Goal: Register for event/course

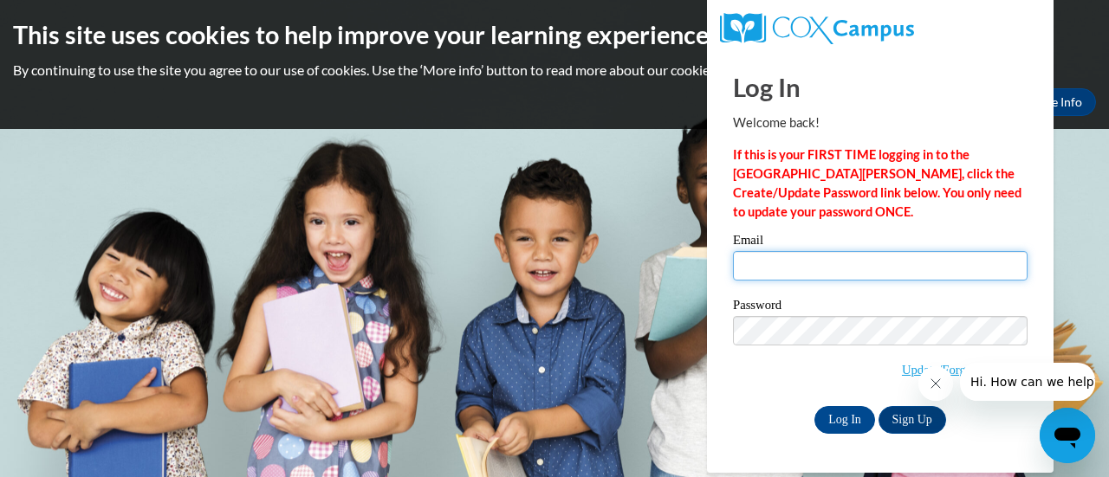
click at [741, 267] on input "Email" at bounding box center [880, 265] width 294 height 29
type input "[PERSON_NAME][EMAIL_ADDRESS][PERSON_NAME][DOMAIN_NAME]"
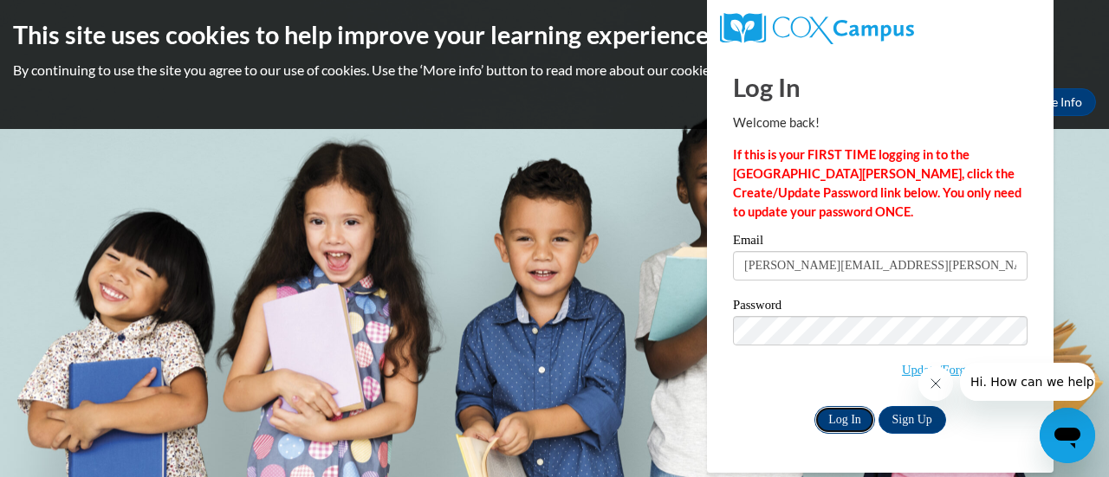
click at [842, 422] on input "Log In" at bounding box center [844, 420] width 61 height 28
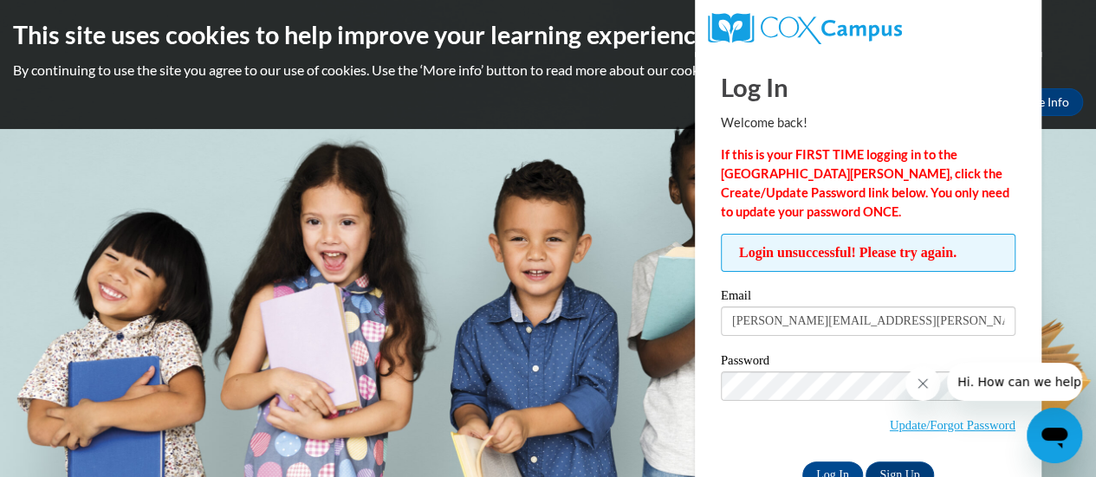
click at [897, 200] on strong "If this is your FIRST TIME logging in to the [GEOGRAPHIC_DATA][PERSON_NAME], cl…" at bounding box center [865, 183] width 288 height 72
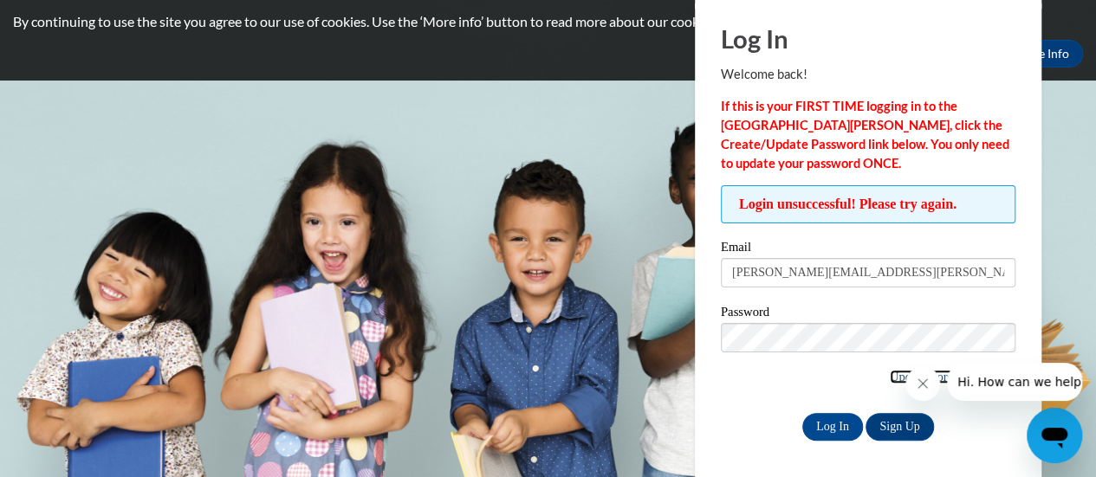
click at [889, 375] on link "Update/Forgot Password" at bounding box center [952, 377] width 126 height 14
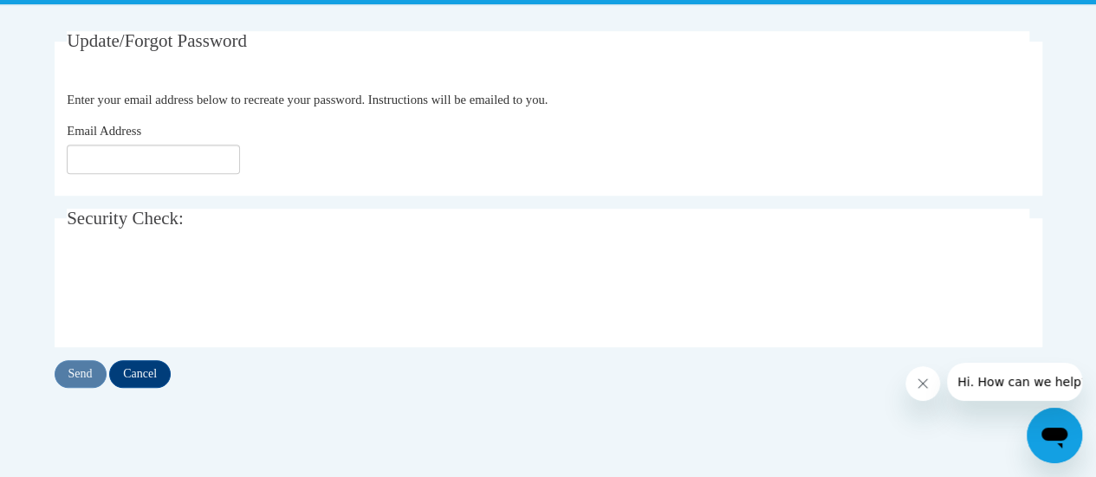
scroll to position [318, 0]
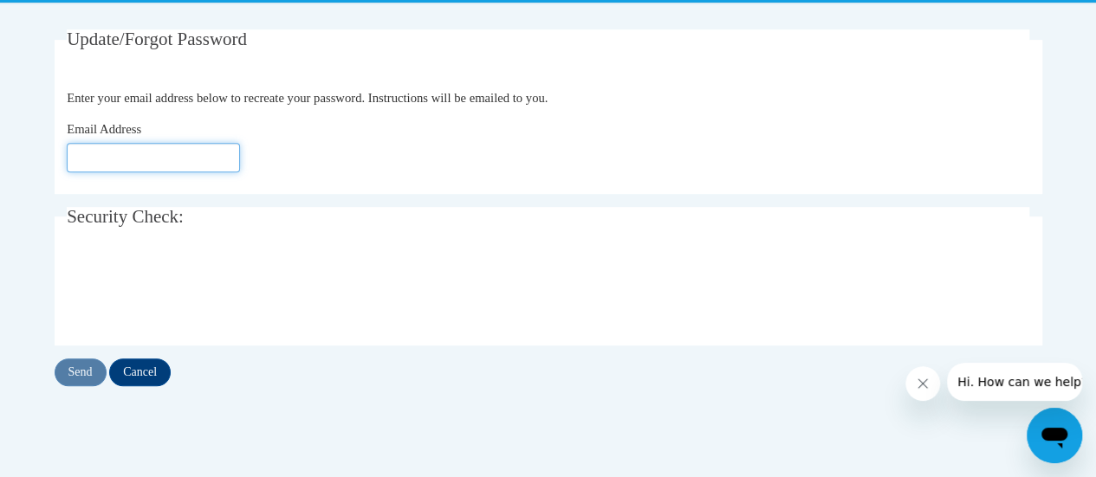
click at [81, 156] on input "Email Address" at bounding box center [153, 157] width 173 height 29
click at [84, 159] on input "Email Address" at bounding box center [153, 157] width 173 height 29
type input "maribel.schlitz@rusd.org"
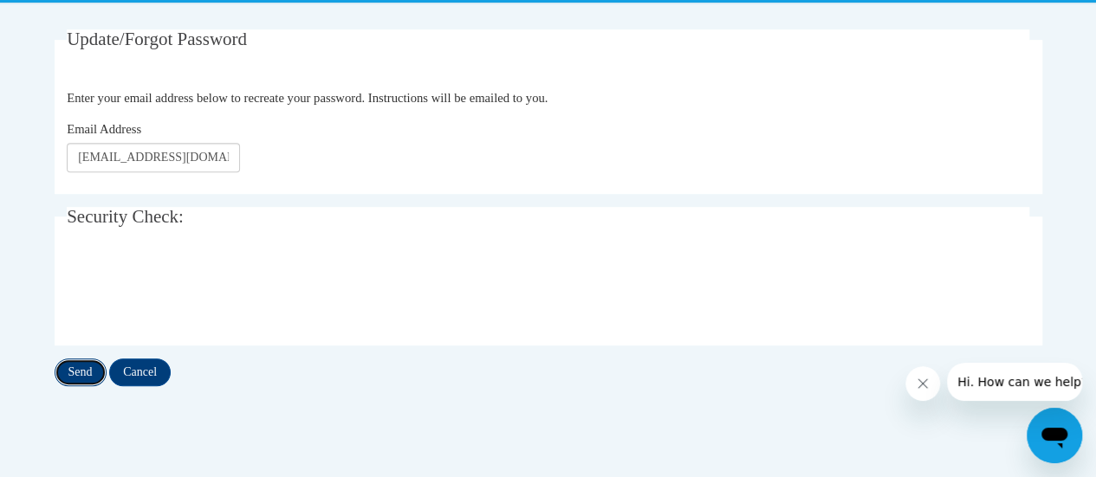
click at [74, 361] on input "Send" at bounding box center [81, 373] width 52 height 28
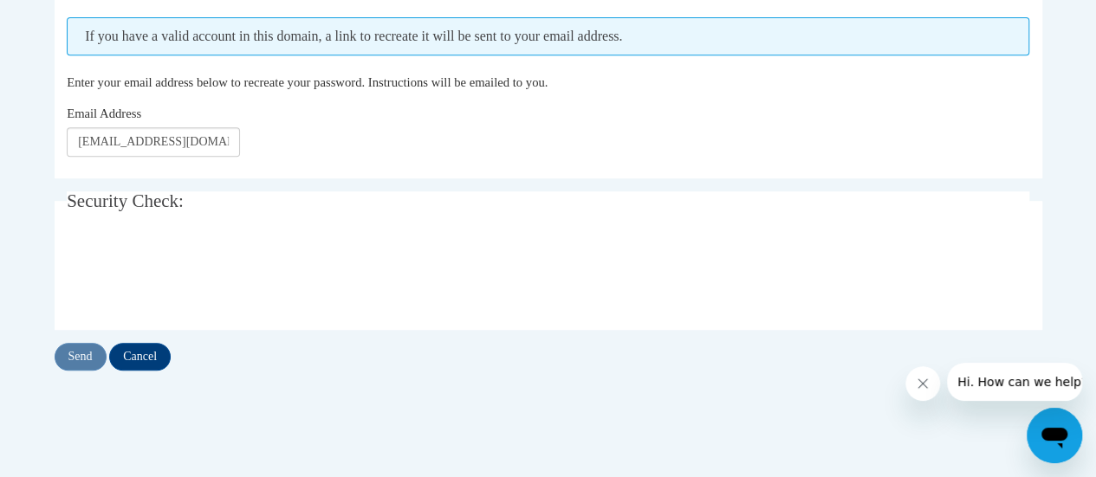
scroll to position [381, 0]
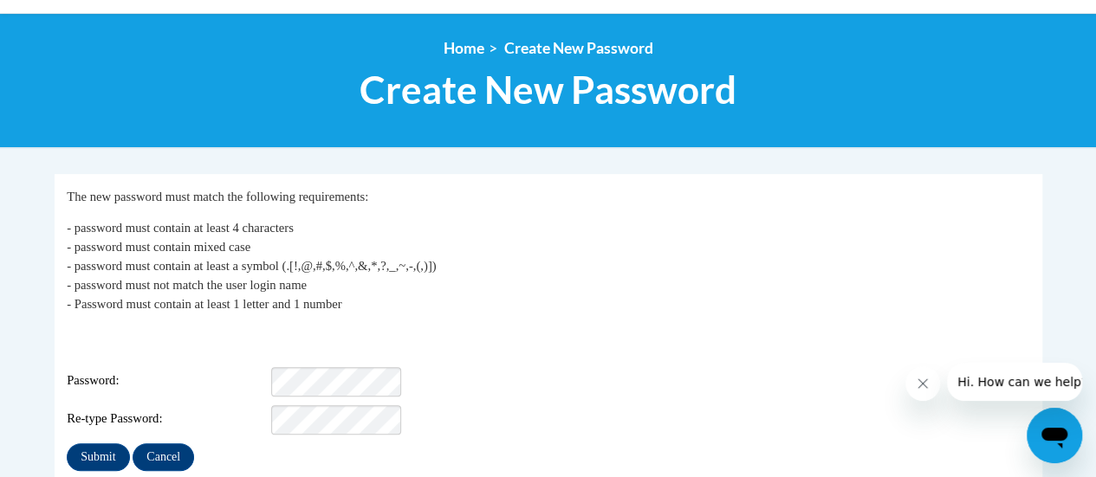
scroll to position [266, 0]
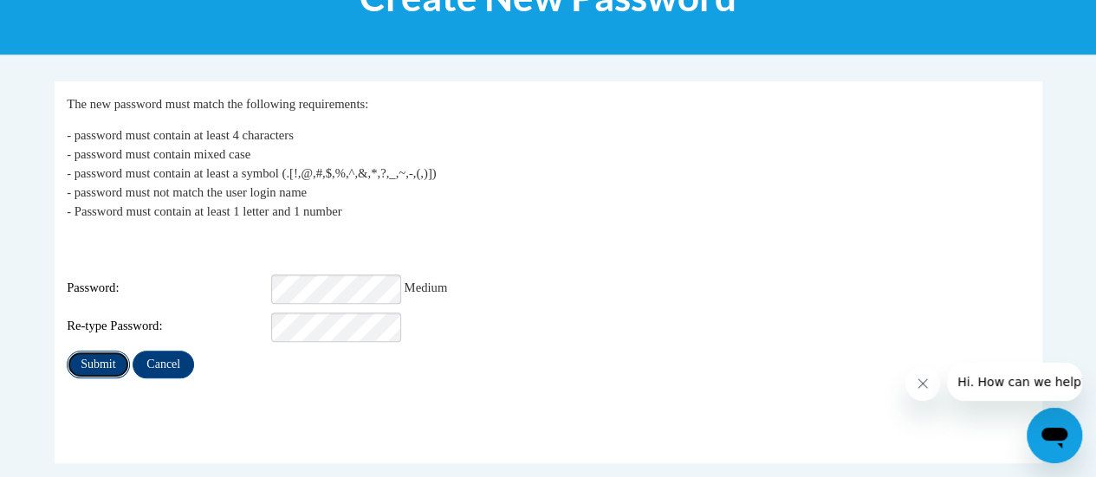
click at [84, 359] on input "Submit" at bounding box center [98, 365] width 62 height 28
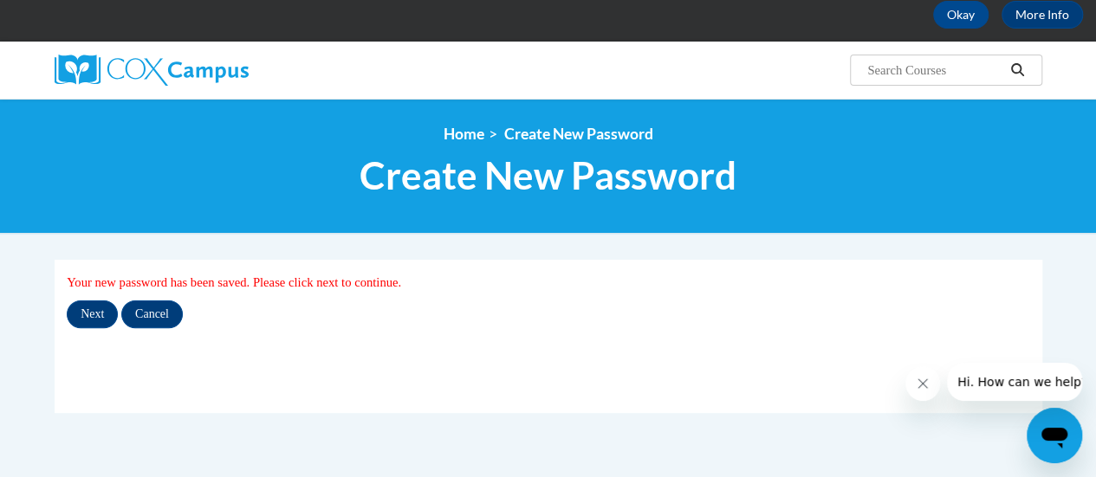
scroll to position [88, 0]
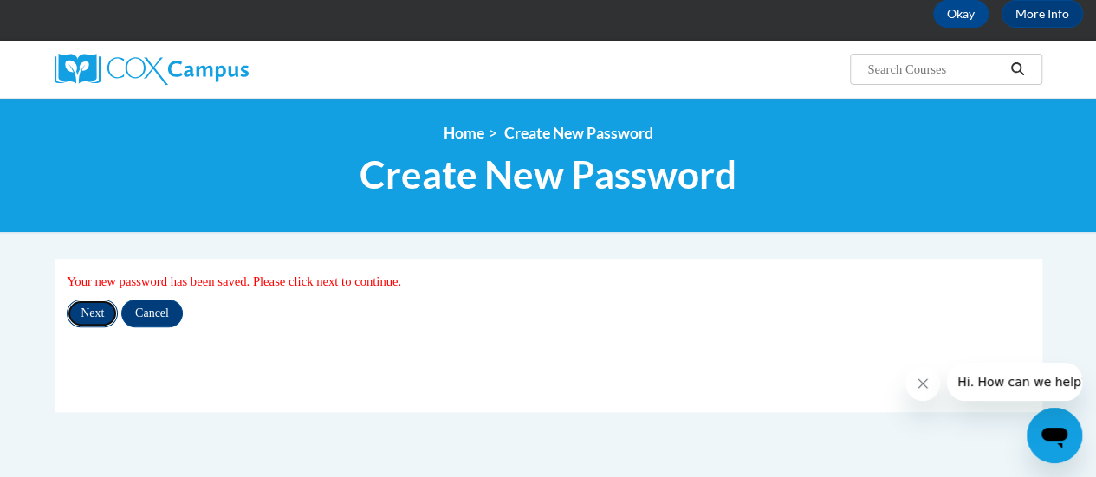
click at [94, 319] on input "Next" at bounding box center [92, 314] width 51 height 28
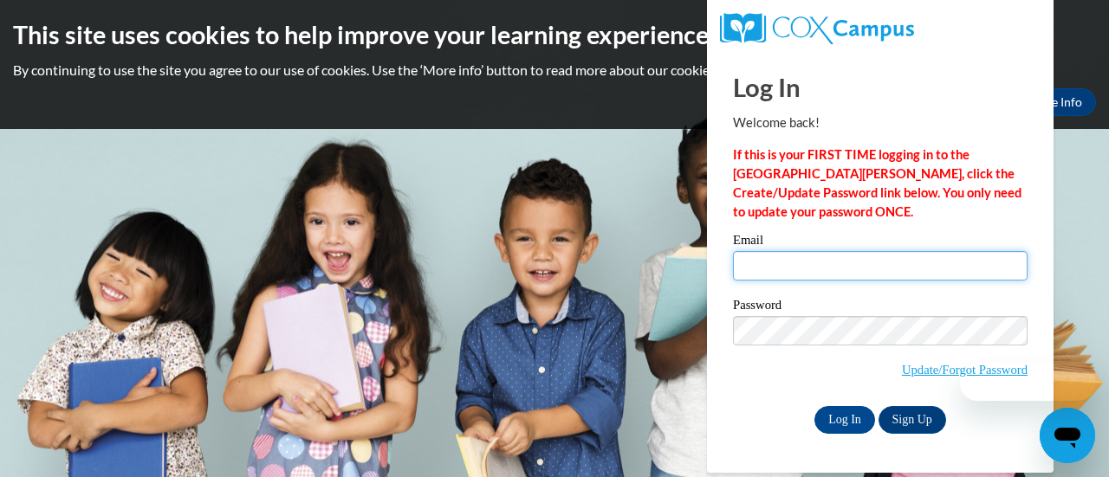
click at [783, 265] on input "Email" at bounding box center [880, 265] width 294 height 29
type input "[PERSON_NAME][EMAIL_ADDRESS][PERSON_NAME][DOMAIN_NAME]"
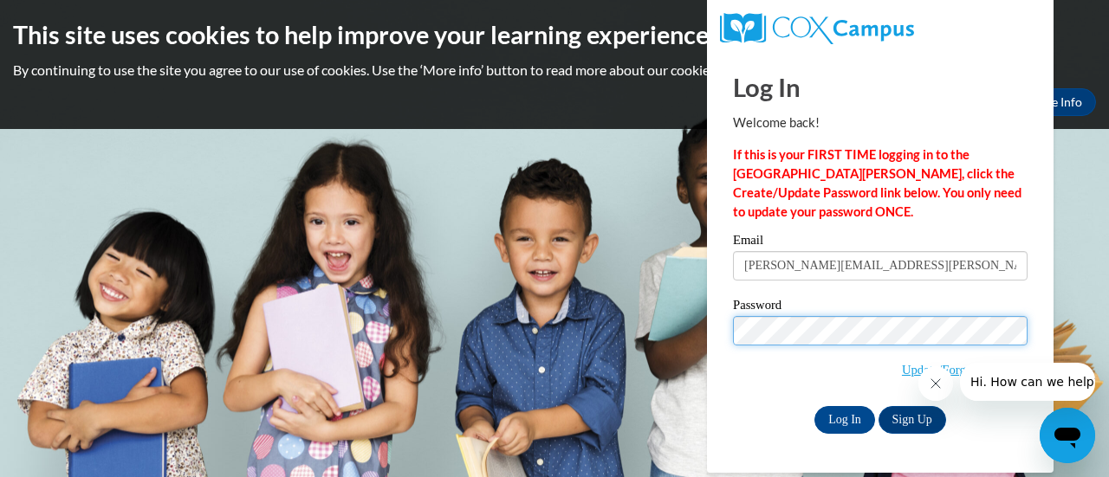
click at [814, 406] on input "Log In" at bounding box center [844, 420] width 61 height 28
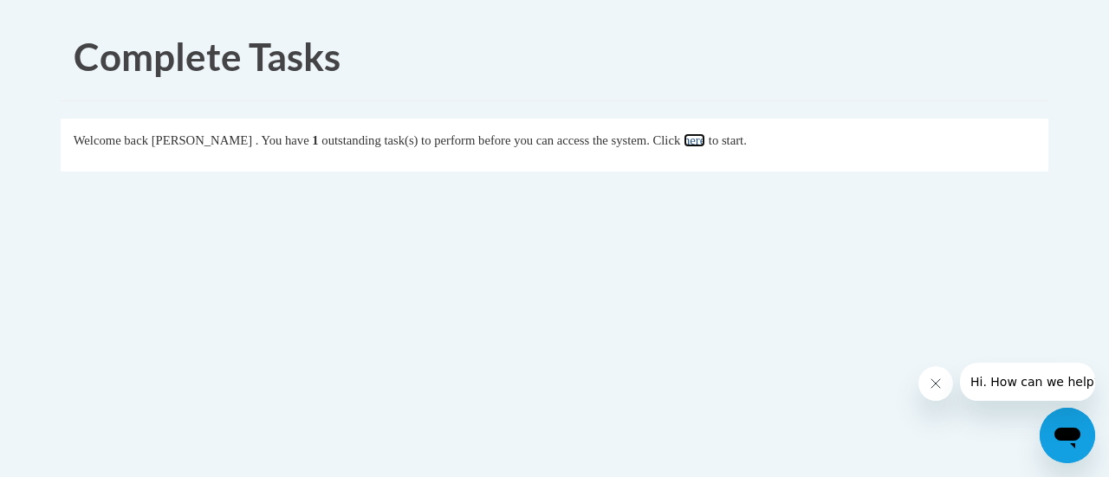
click at [705, 143] on link "here" at bounding box center [694, 140] width 22 height 14
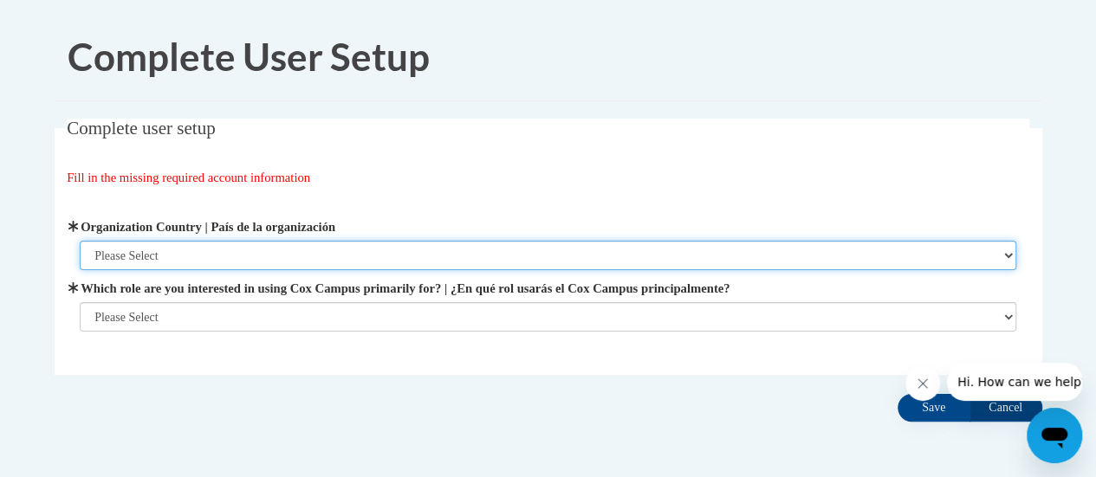
click at [133, 243] on select "Please Select [GEOGRAPHIC_DATA] | [GEOGRAPHIC_DATA] Outside of [GEOGRAPHIC_DATA…" at bounding box center [548, 255] width 936 height 29
select select "ad49bcad-a171-4b2e-b99c-48b446064914"
click at [80, 241] on select "Please Select United States | Estados Unidos Outside of the United States | Fue…" at bounding box center [548, 255] width 936 height 29
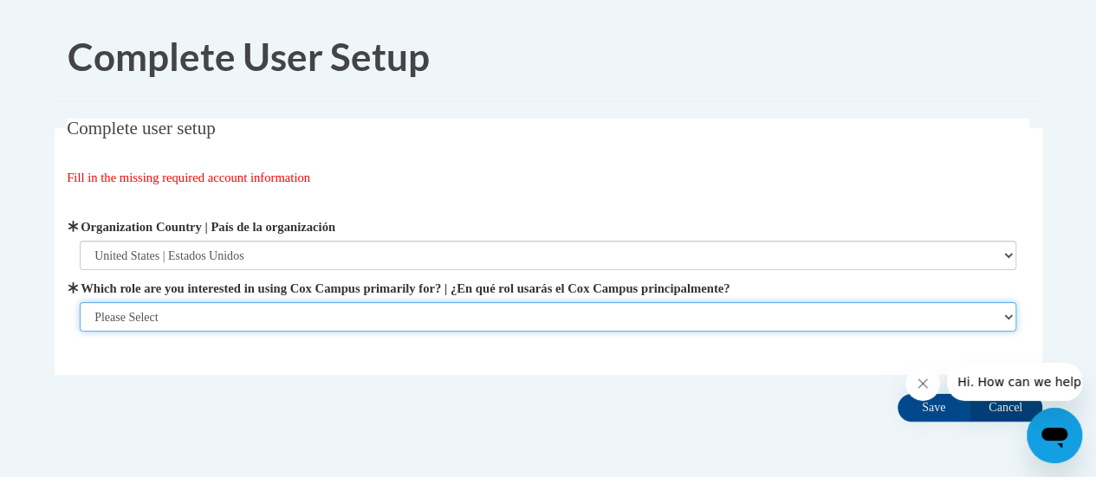
click at [146, 320] on select "Please Select College/University | Colegio/Universidad Community/Nonprofit Part…" at bounding box center [548, 316] width 936 height 29
select select "fbf2d438-af2f-41f8-98f1-81c410e29de3"
click at [80, 332] on select "Please Select College/University | Colegio/Universidad Community/Nonprofit Part…" at bounding box center [548, 316] width 936 height 29
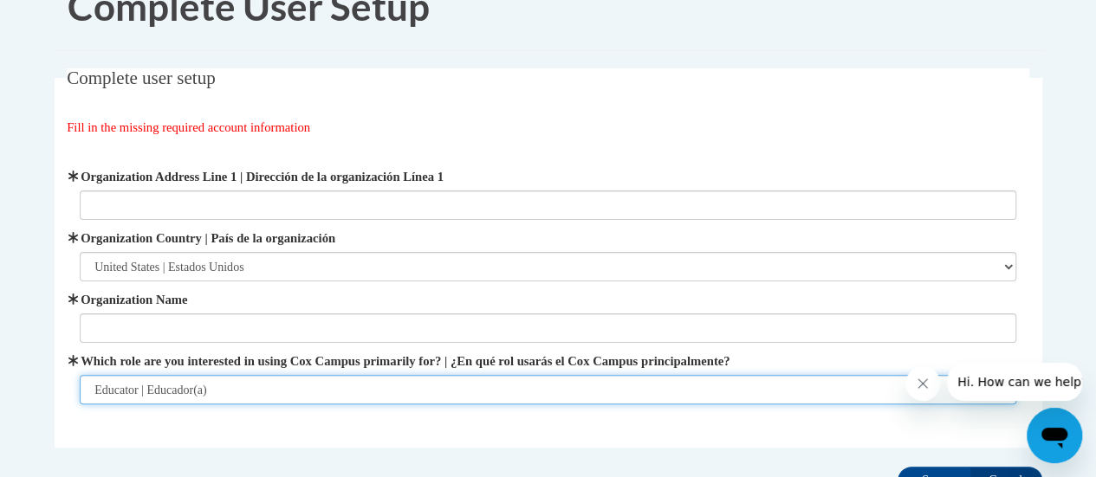
scroll to position [49, 0]
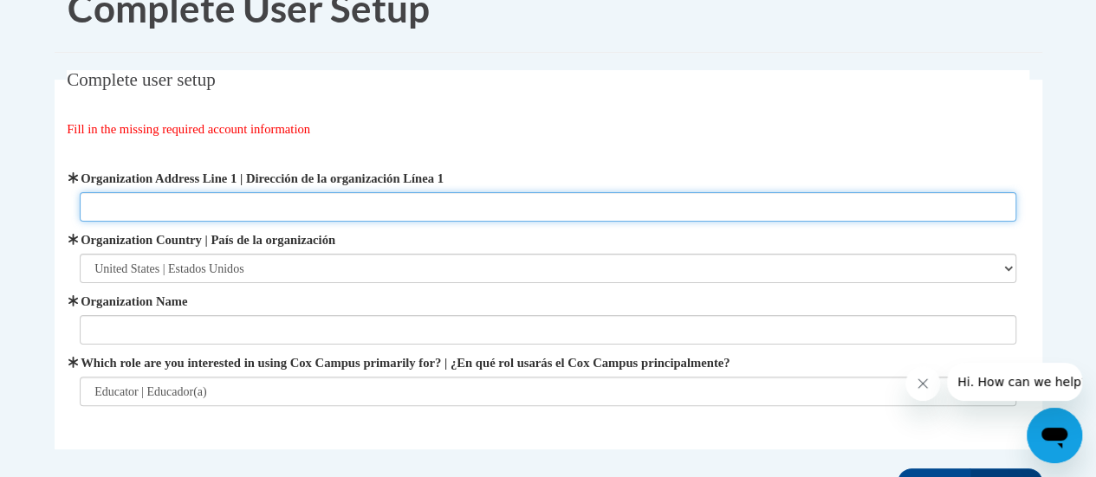
click at [152, 214] on input "Organization Address Line 1 | Dirección de la organización Línea 1" at bounding box center [548, 206] width 936 height 29
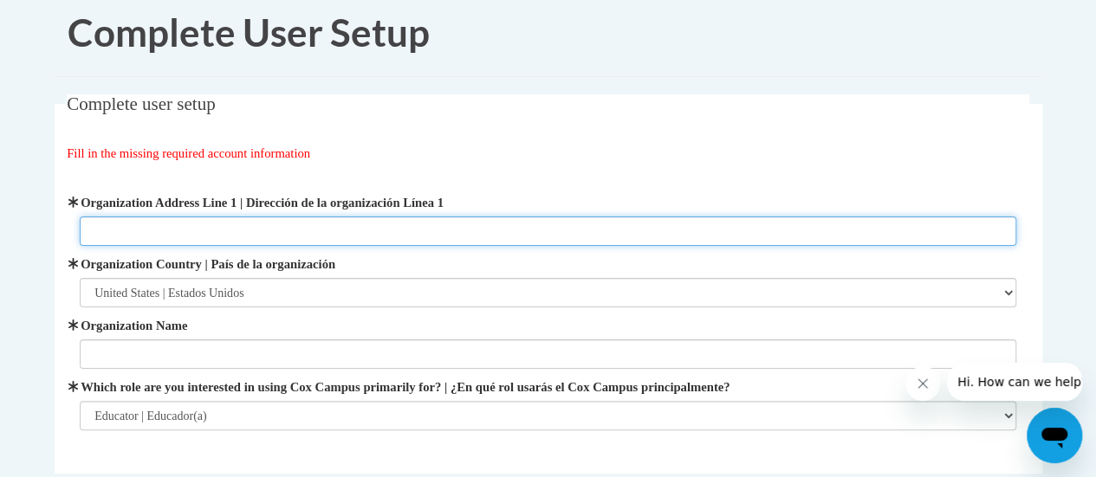
scroll to position [23, 0]
type input "2420 Kentucky Street, Racine, WI 53403"
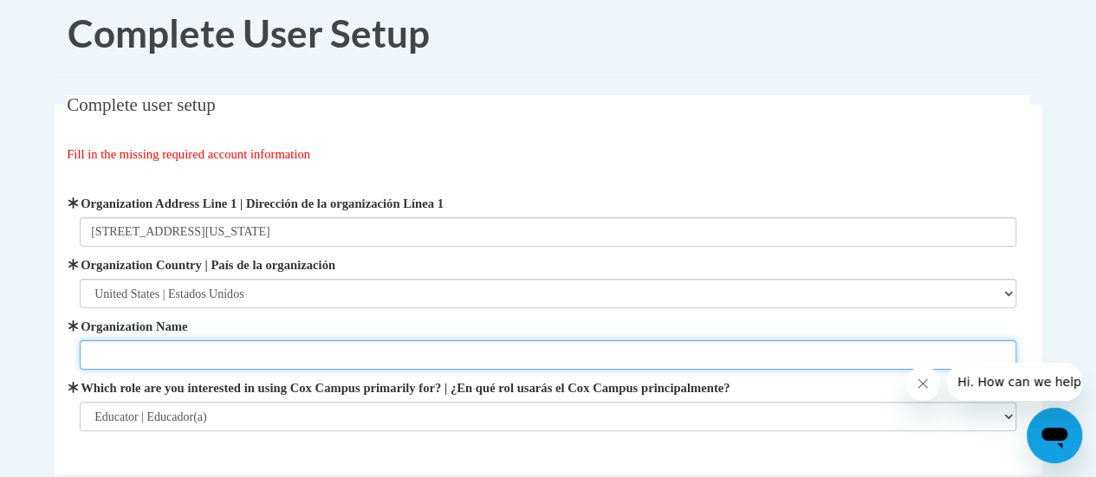
click at [116, 344] on input "Organization Name" at bounding box center [548, 354] width 936 height 29
type input "SC Johnson Elementary School, Racine Unified School District"
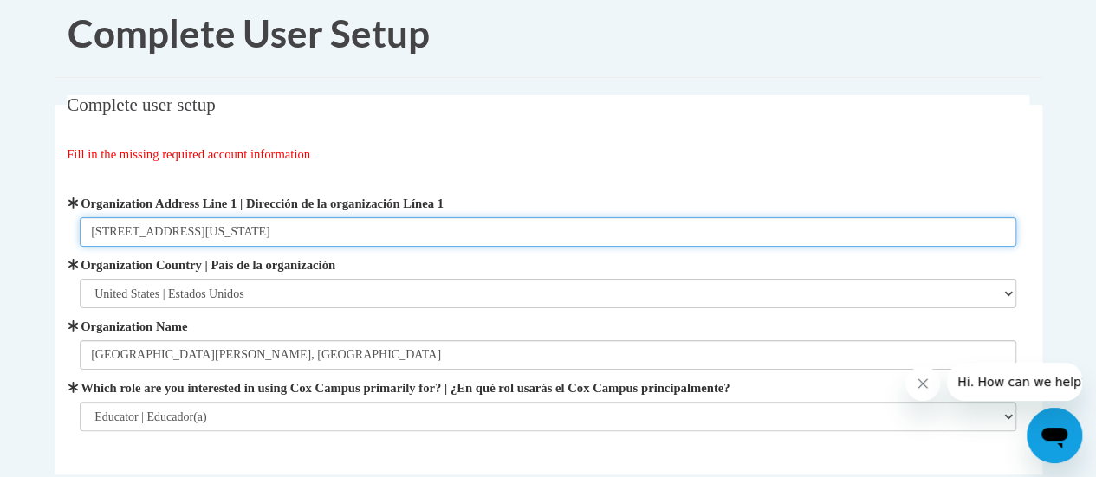
click at [307, 228] on input "2420 Kentucky Street, Racine, WI 53403" at bounding box center [548, 231] width 936 height 29
type input "2420 Kentucky Street, Racine, WI 53405"
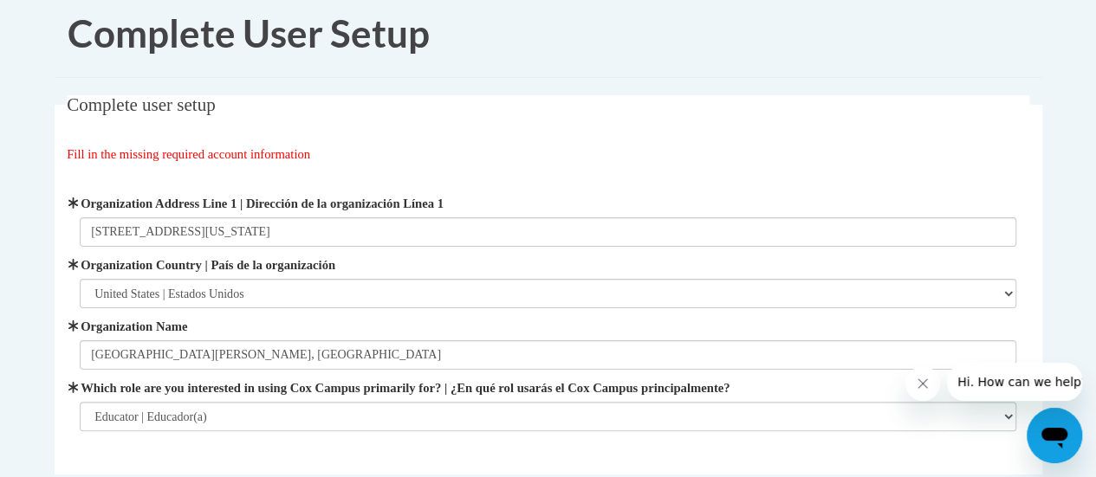
click at [414, 160] on div "Fill in the missing required account information" at bounding box center [548, 154] width 962 height 19
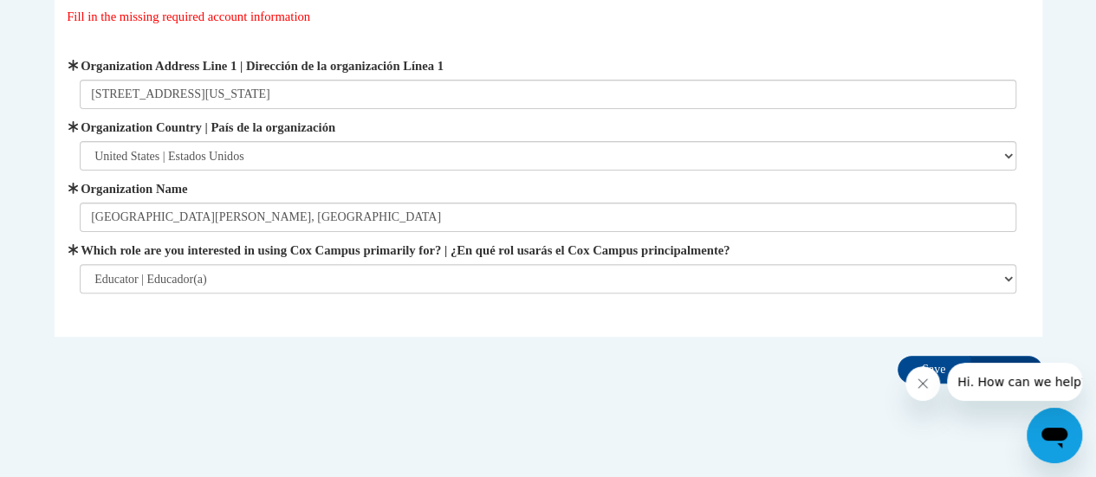
scroll to position [190, 0]
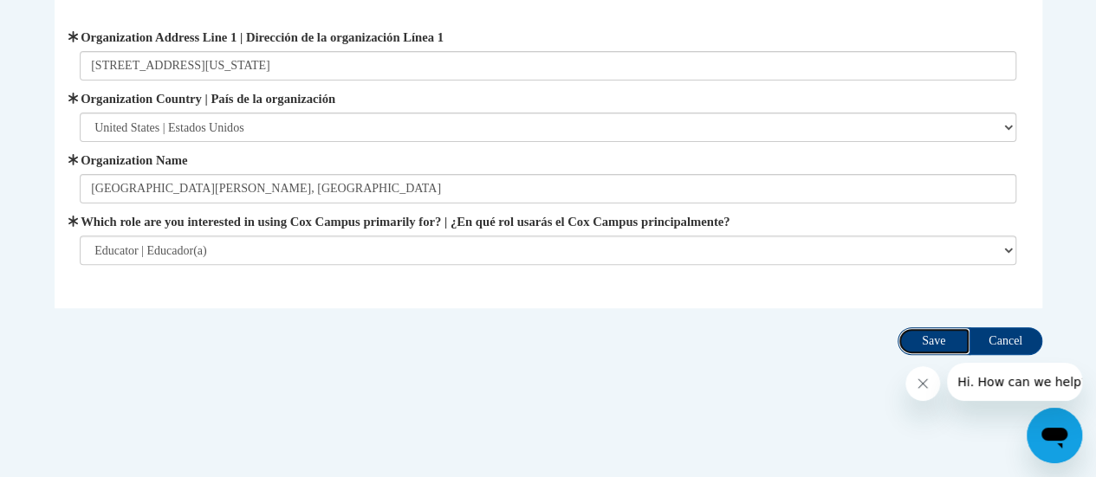
click at [947, 336] on input "Save" at bounding box center [933, 341] width 73 height 28
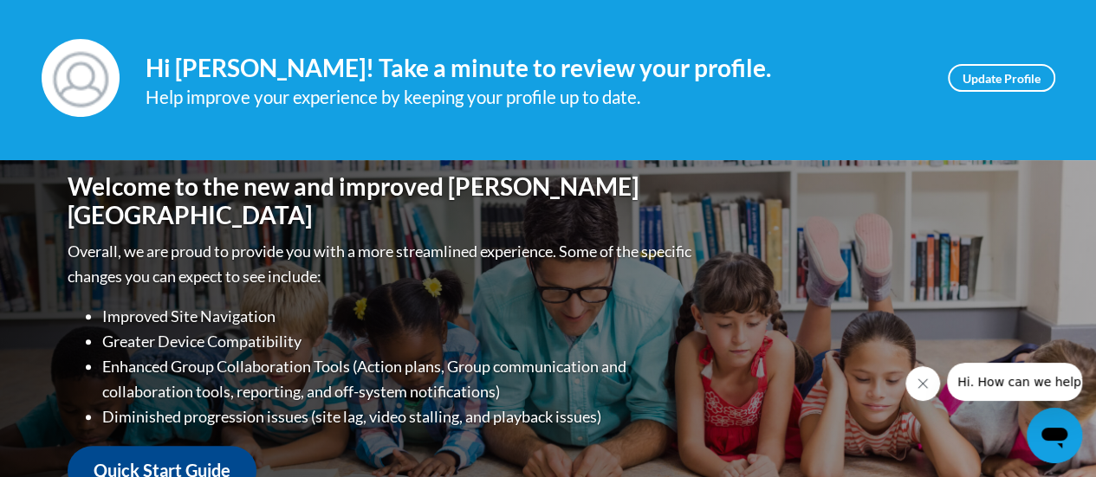
scroll to position [227, 0]
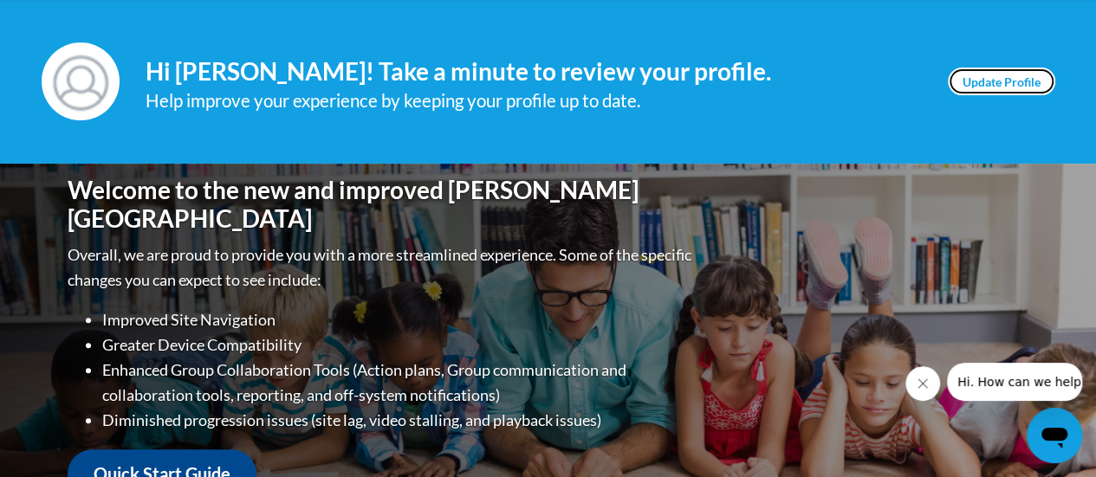
click at [970, 76] on link "Update Profile" at bounding box center [1000, 82] width 107 height 28
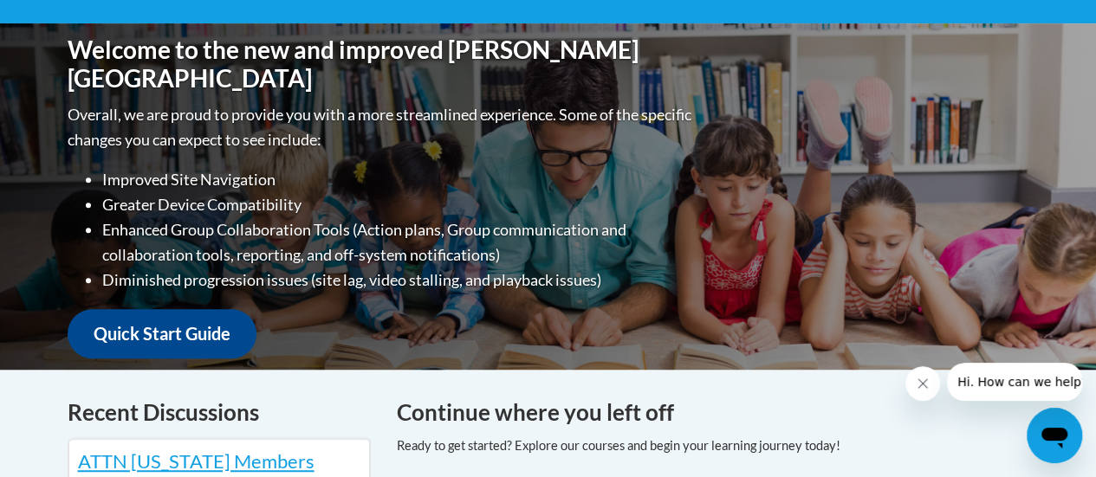
scroll to position [126, 0]
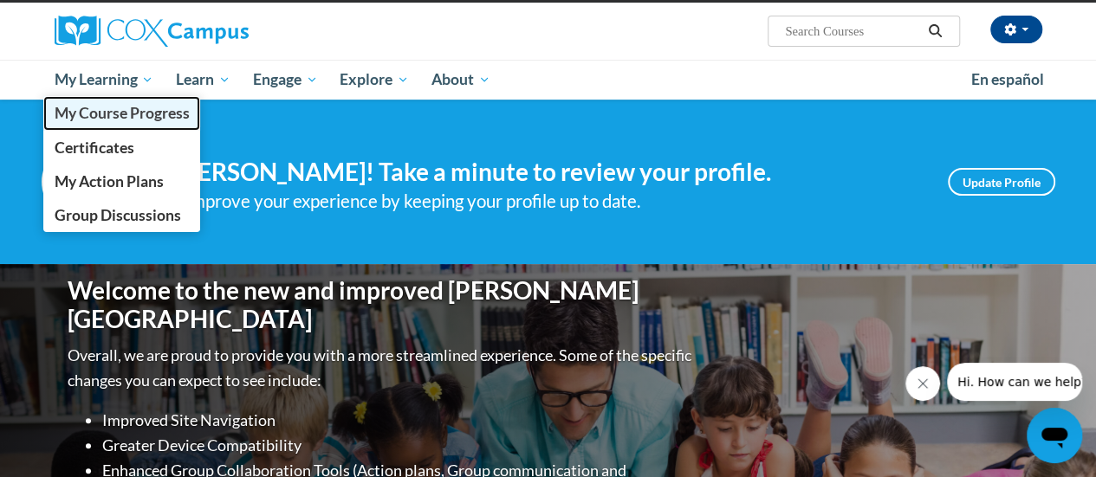
click at [120, 113] on span "My Course Progress" at bounding box center [121, 113] width 135 height 18
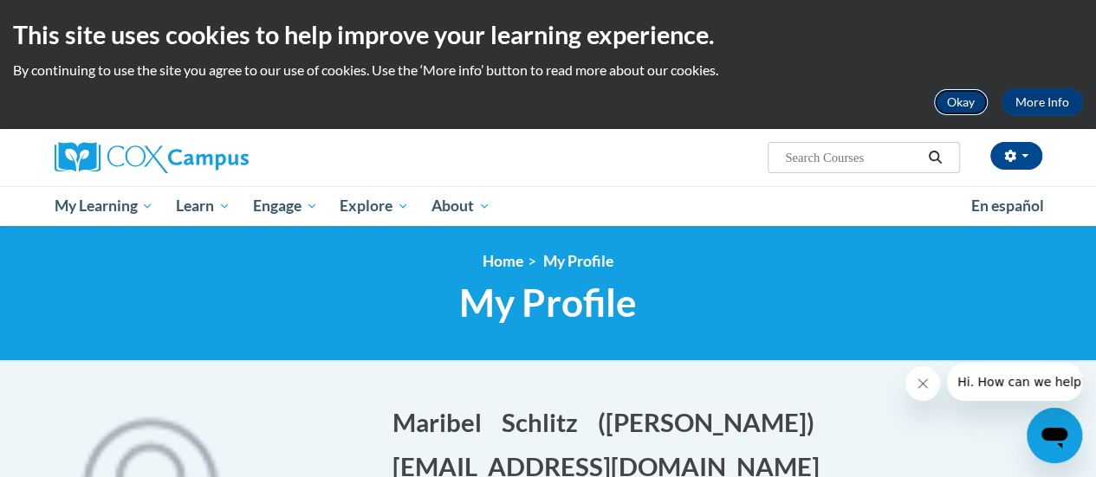
click at [961, 104] on button "Okay" at bounding box center [960, 102] width 55 height 28
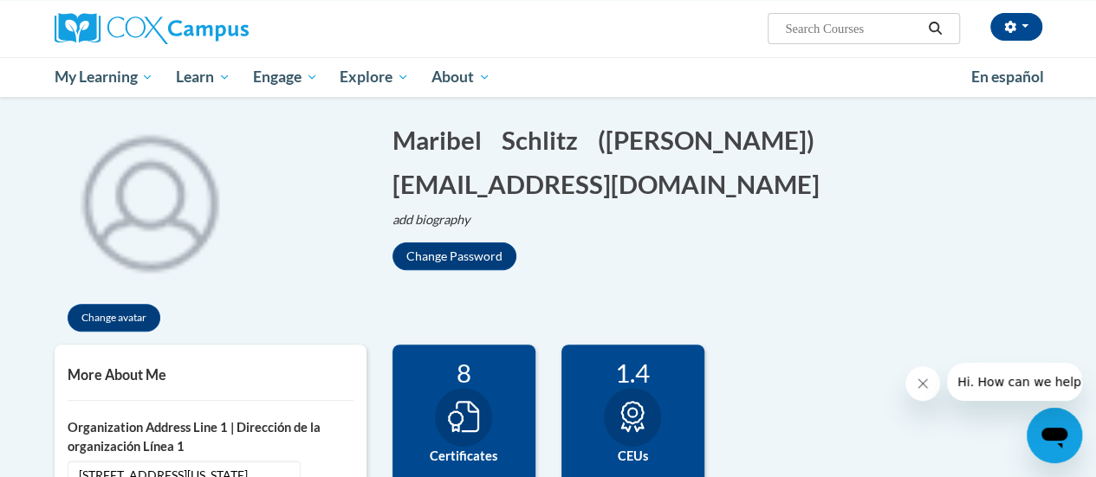
scroll to position [184, 0]
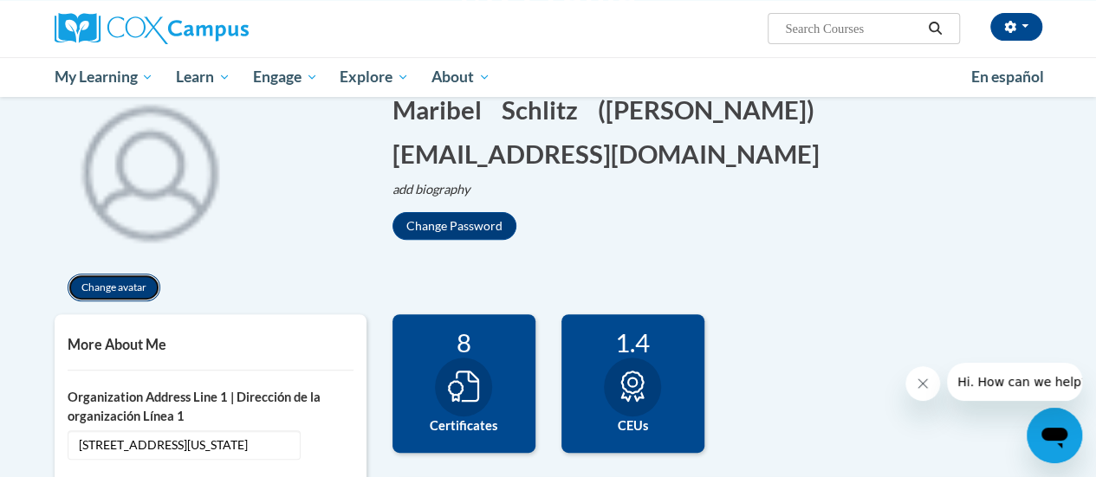
click at [113, 285] on button "Change avatar" at bounding box center [114, 288] width 93 height 28
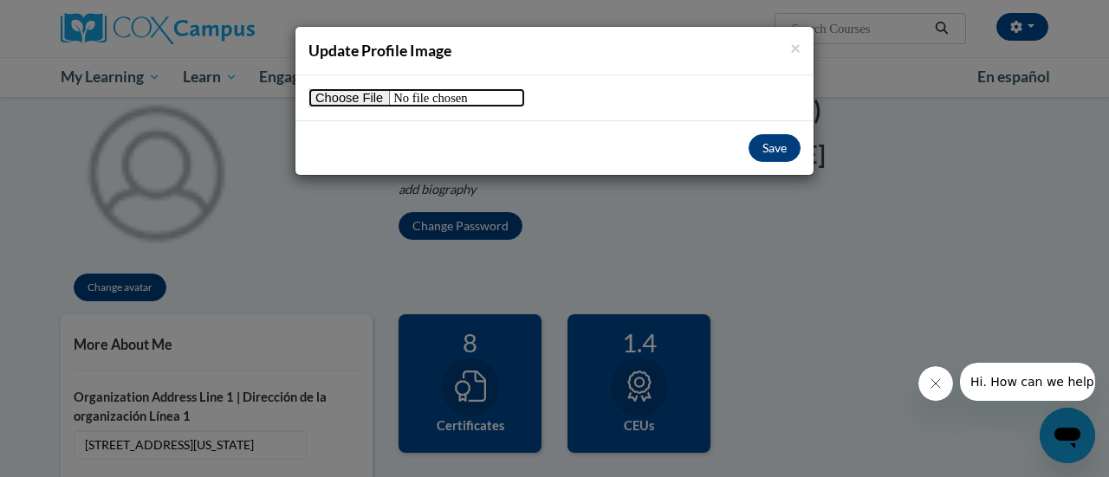
click at [365, 104] on input "file" at bounding box center [416, 97] width 217 height 19
click at [253, 215] on div "× Update Profile Image Save" at bounding box center [554, 238] width 1109 height 477
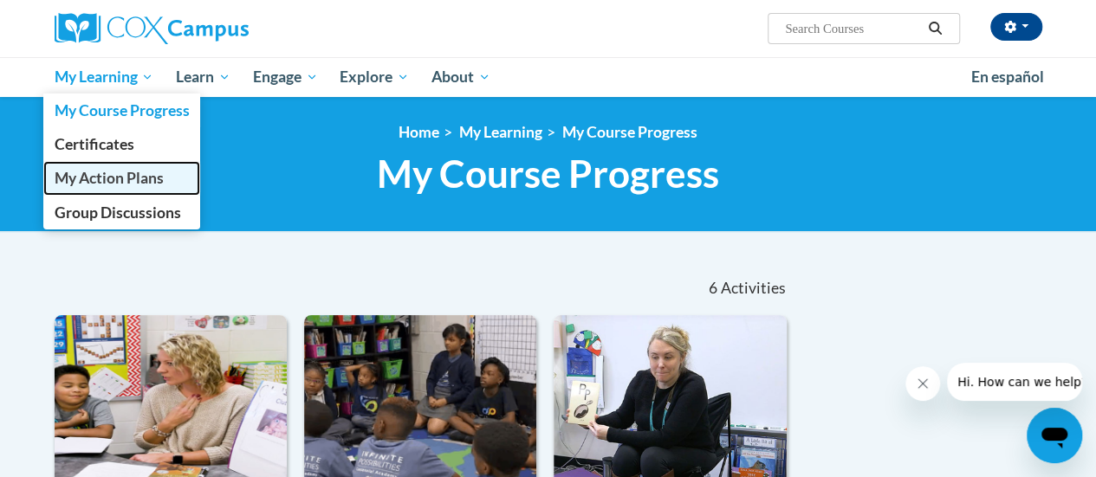
click at [99, 178] on span "My Action Plans" at bounding box center [108, 178] width 109 height 18
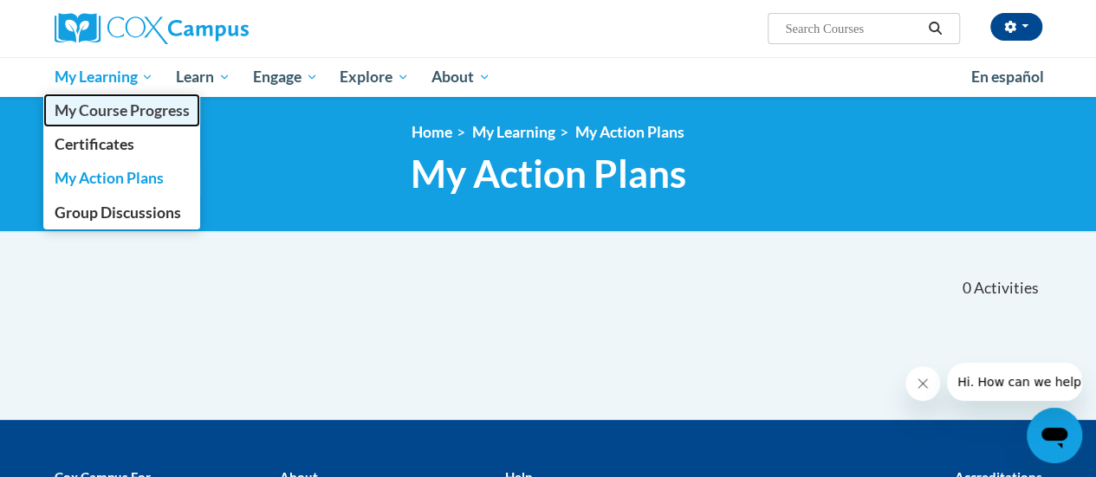
click at [79, 98] on link "My Course Progress" at bounding box center [122, 111] width 158 height 34
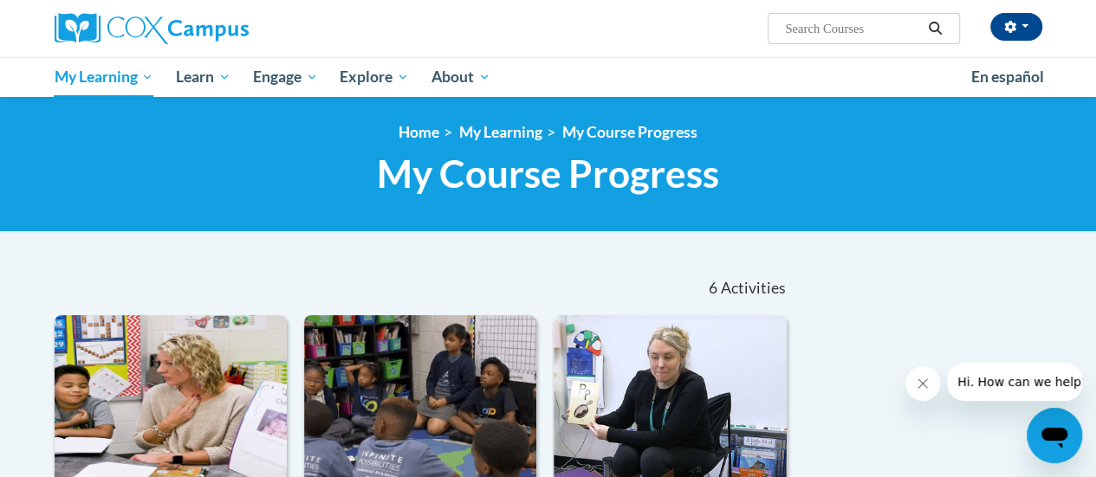
click at [820, 27] on input "Search..." at bounding box center [852, 28] width 139 height 21
type input "Reading comprehension"
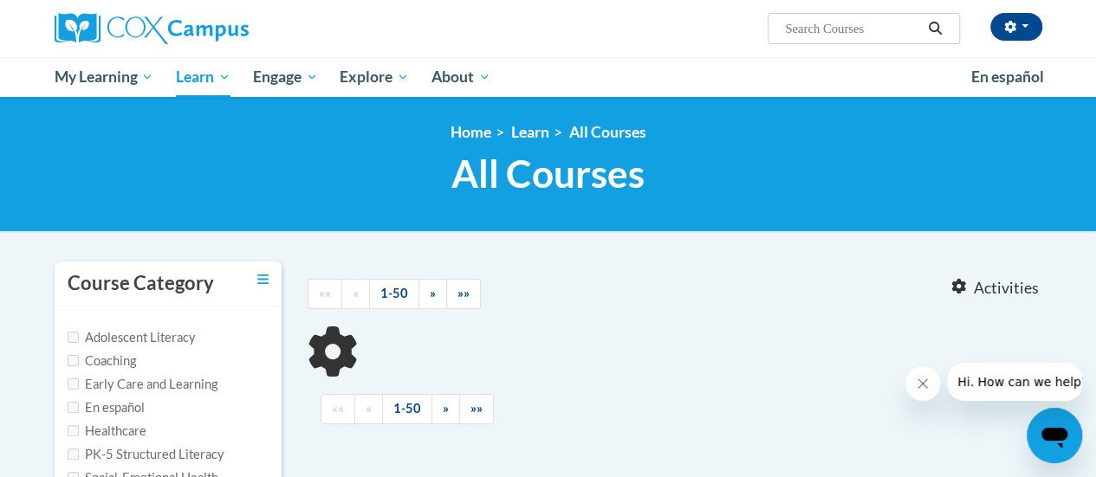
type input "Reading comprehension"
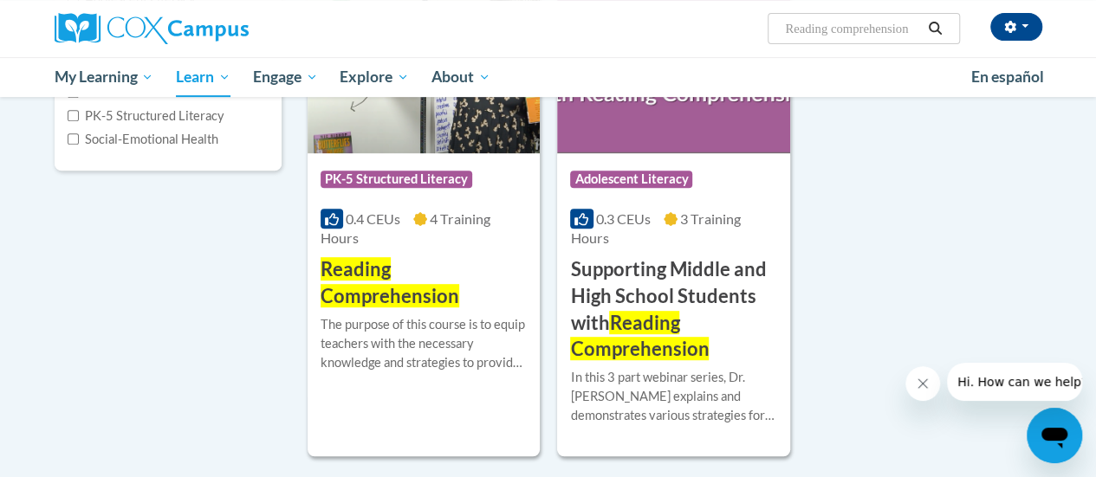
scroll to position [338, 0]
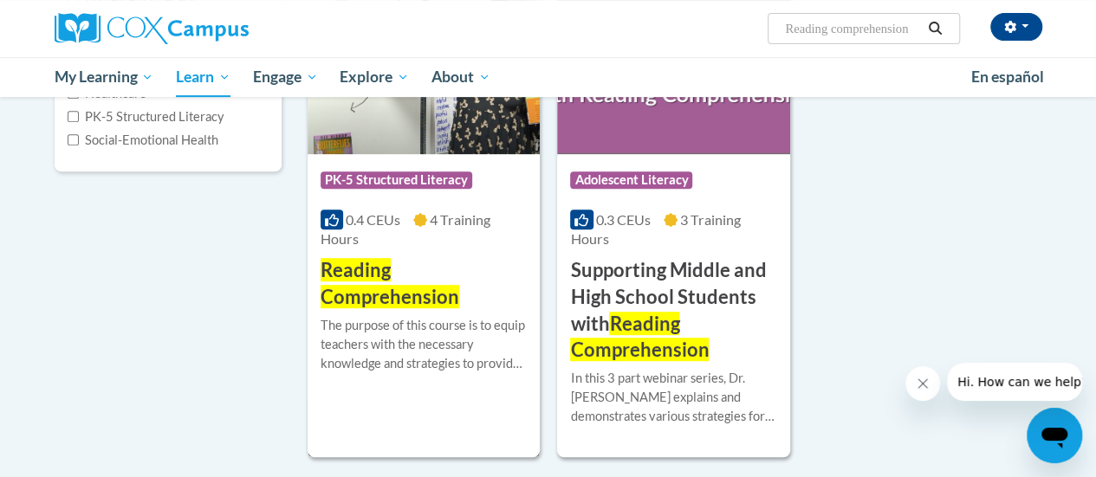
click at [364, 274] on span "Reading Comprehension" at bounding box center [389, 283] width 139 height 50
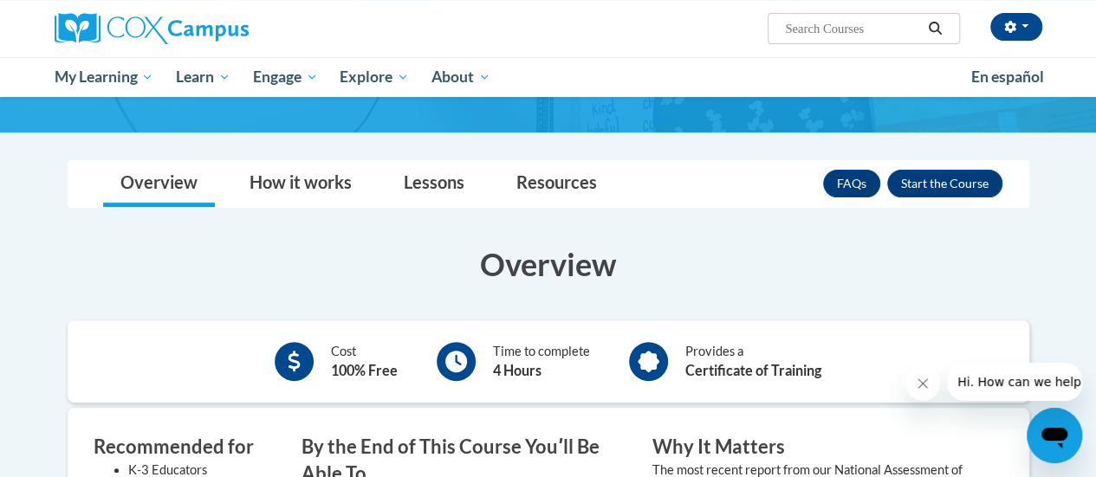
scroll to position [186, 0]
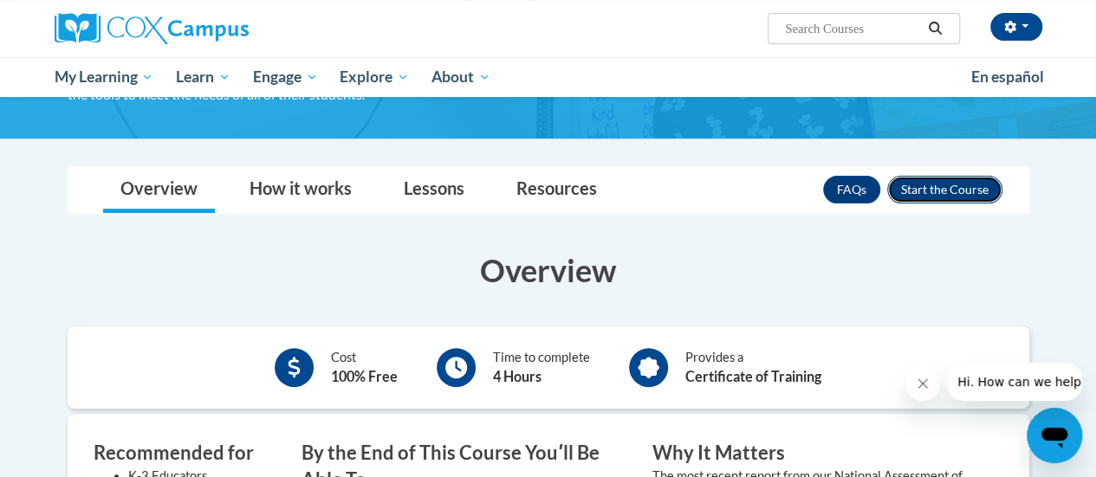
click at [935, 188] on button "Enroll" at bounding box center [944, 190] width 115 height 28
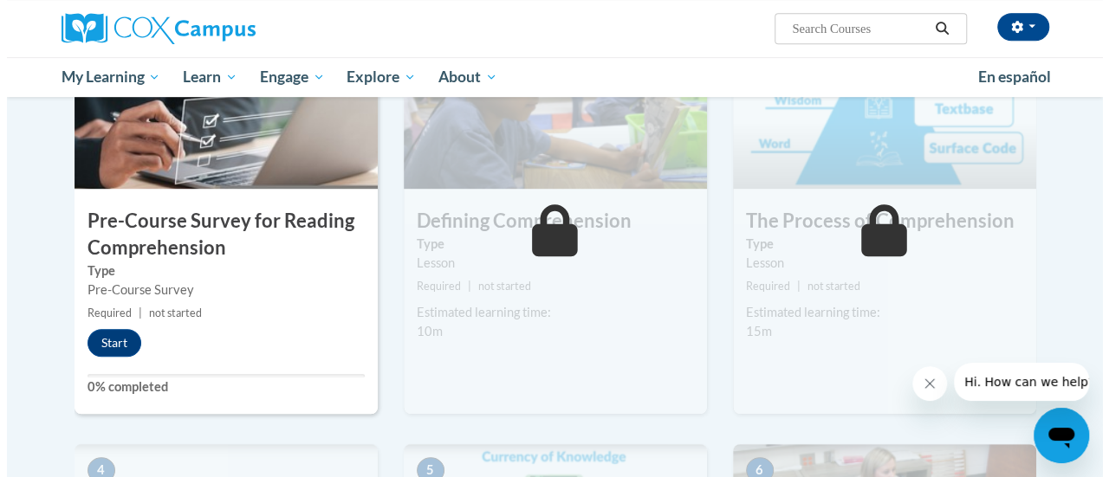
scroll to position [439, 0]
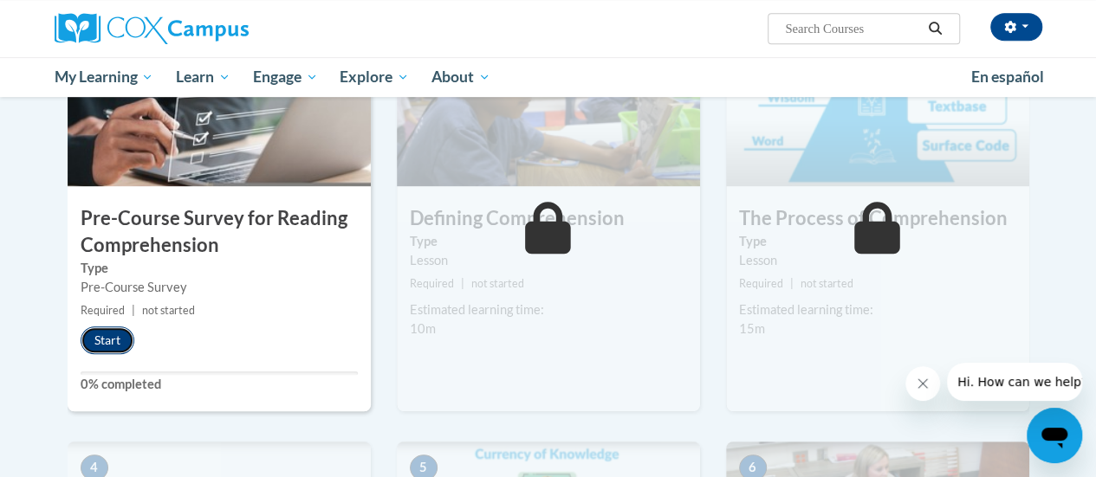
click at [118, 340] on button "Start" at bounding box center [108, 341] width 54 height 28
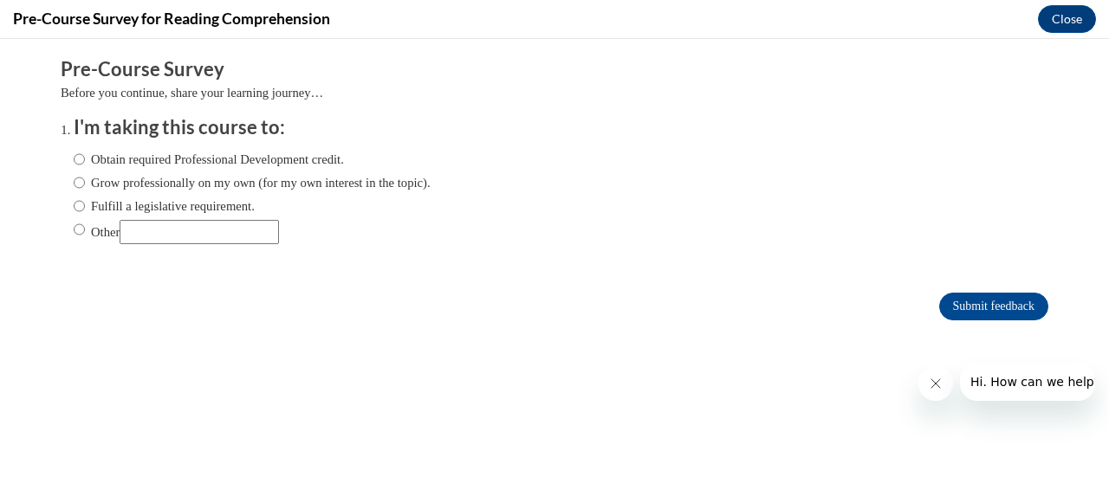
scroll to position [0, 0]
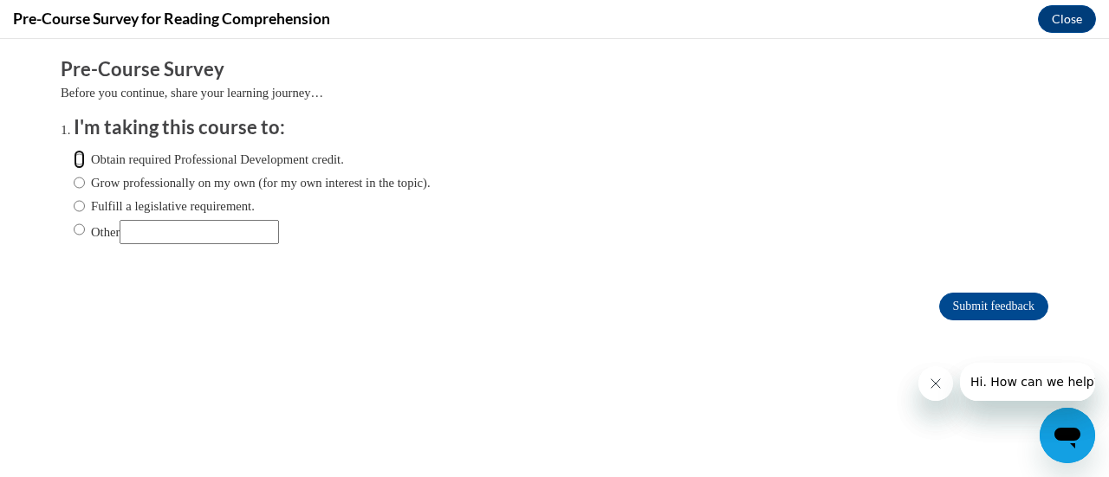
click at [74, 160] on input "Obtain required Professional Development credit." at bounding box center [79, 159] width 11 height 19
radio input "true"
click at [74, 181] on input "Grow professionally on my own (for my own interest in the topic)." at bounding box center [79, 182] width 11 height 19
radio input "true"
click at [74, 158] on input "Obtain required Professional Development credit." at bounding box center [79, 159] width 11 height 19
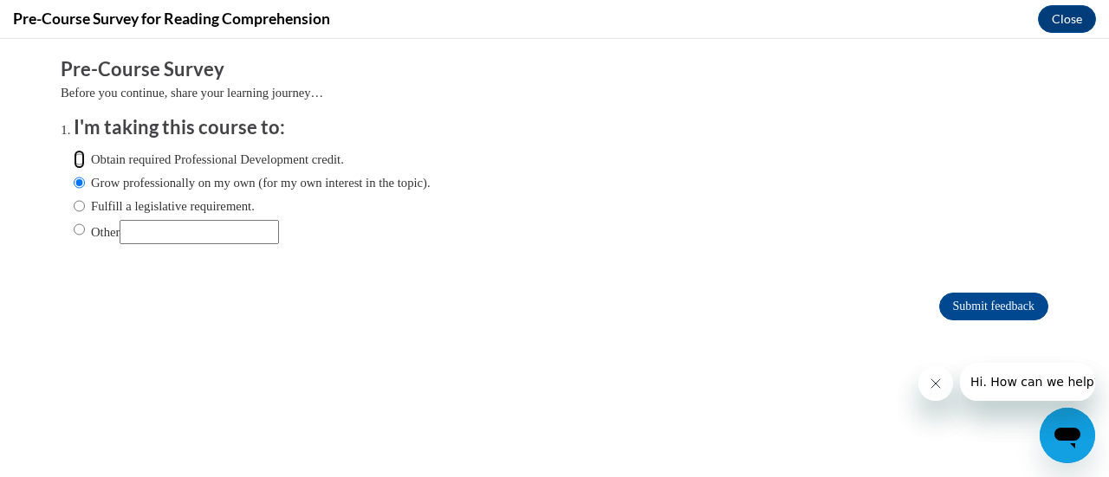
radio input "true"
click at [976, 301] on input "Submit feedback" at bounding box center [993, 307] width 109 height 28
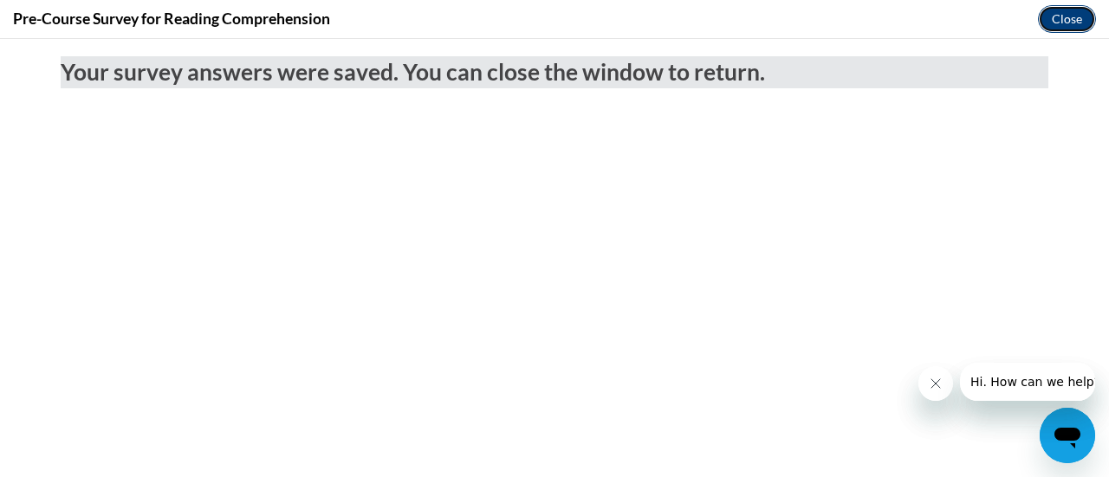
click at [1074, 7] on button "Close" at bounding box center [1067, 19] width 58 height 28
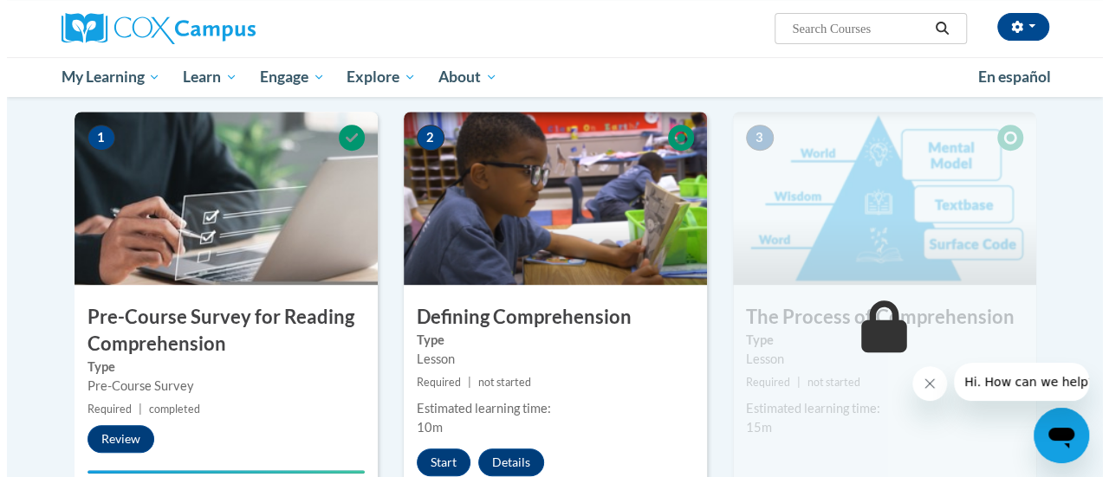
scroll to position [417, 0]
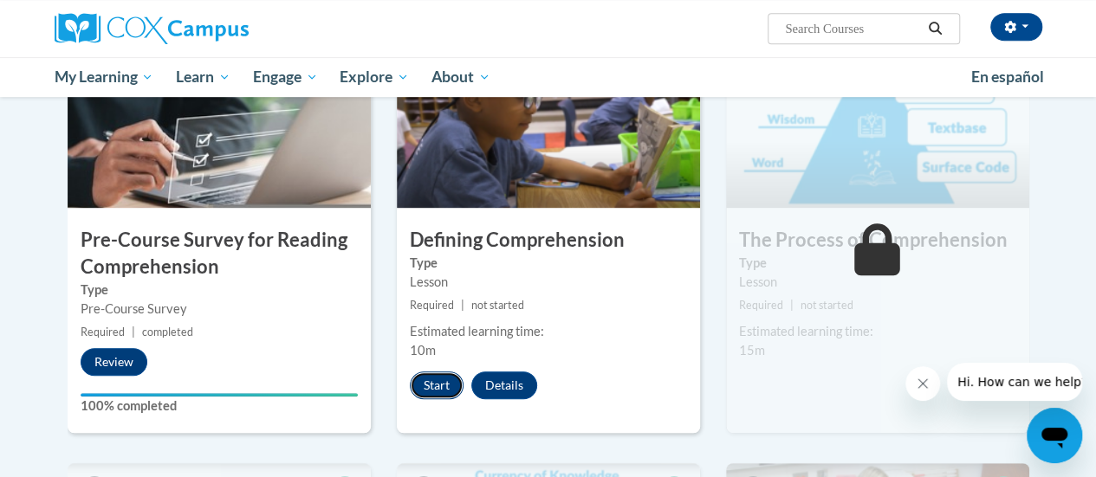
click at [424, 387] on button "Start" at bounding box center [437, 386] width 54 height 28
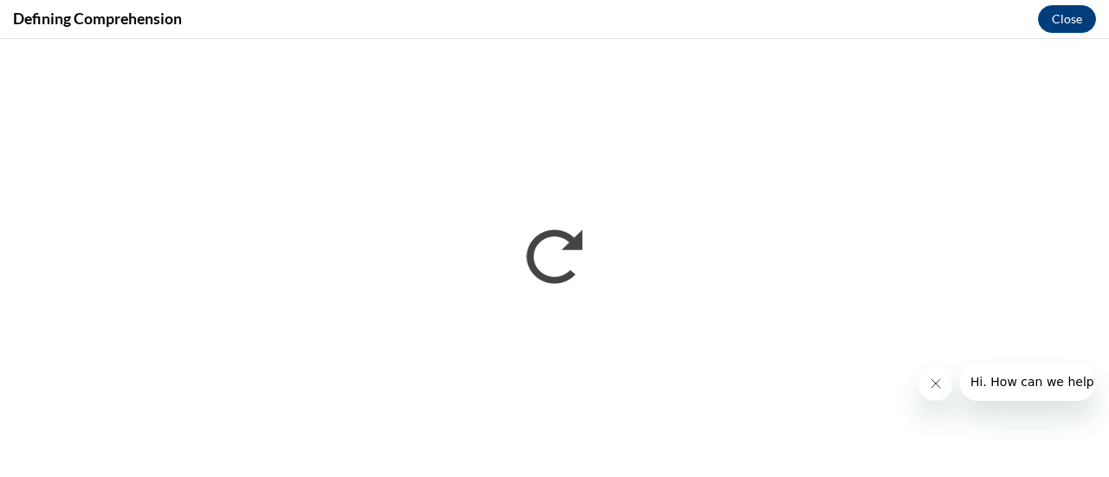
scroll to position [0, 0]
click at [933, 383] on icon "Close message from company" at bounding box center [934, 383] width 9 height 9
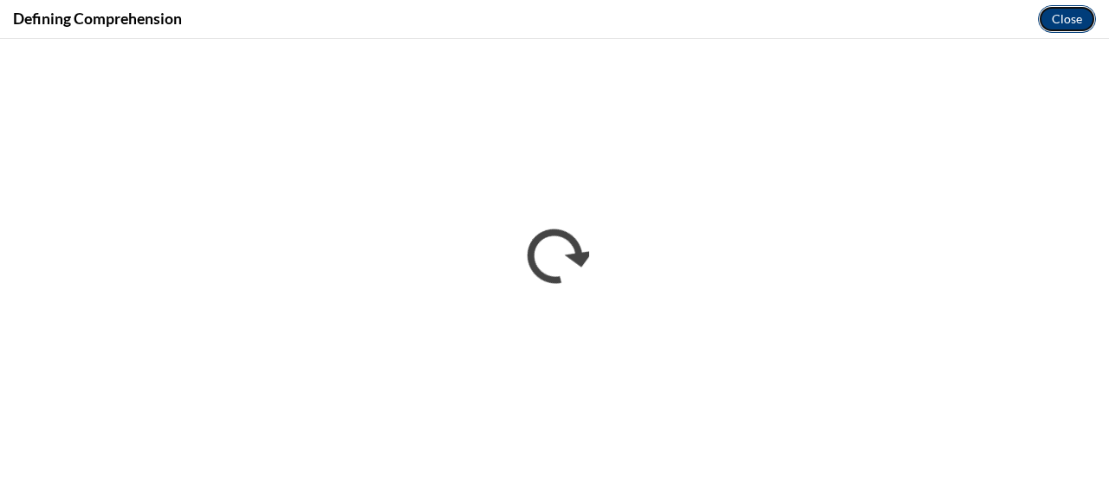
click at [1072, 25] on button "Close" at bounding box center [1067, 19] width 58 height 28
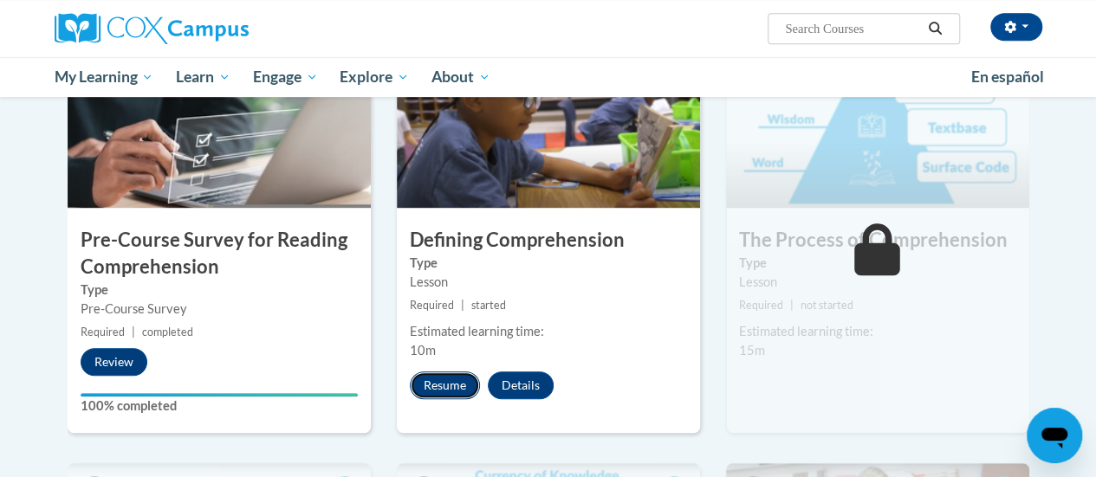
click at [451, 378] on button "Resume" at bounding box center [445, 386] width 70 height 28
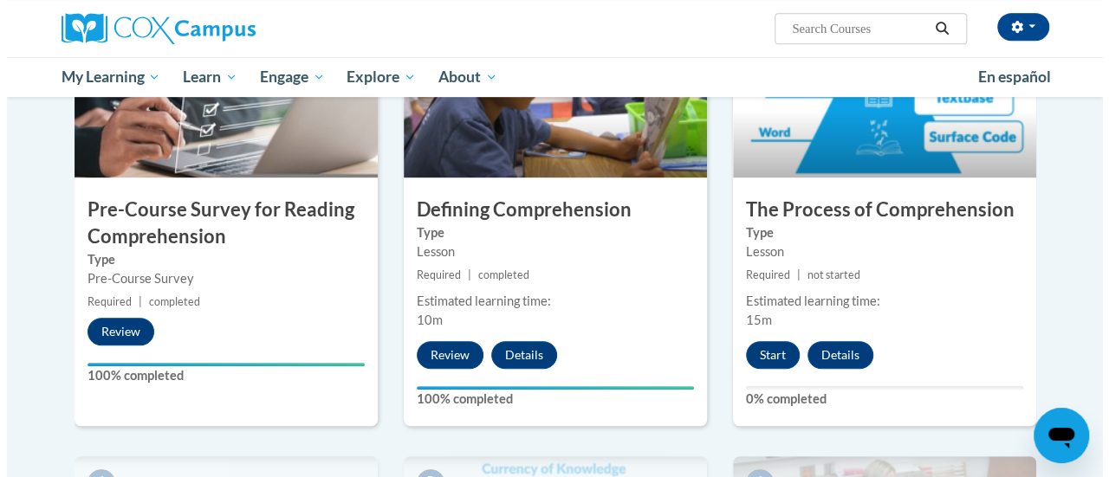
scroll to position [449, 0]
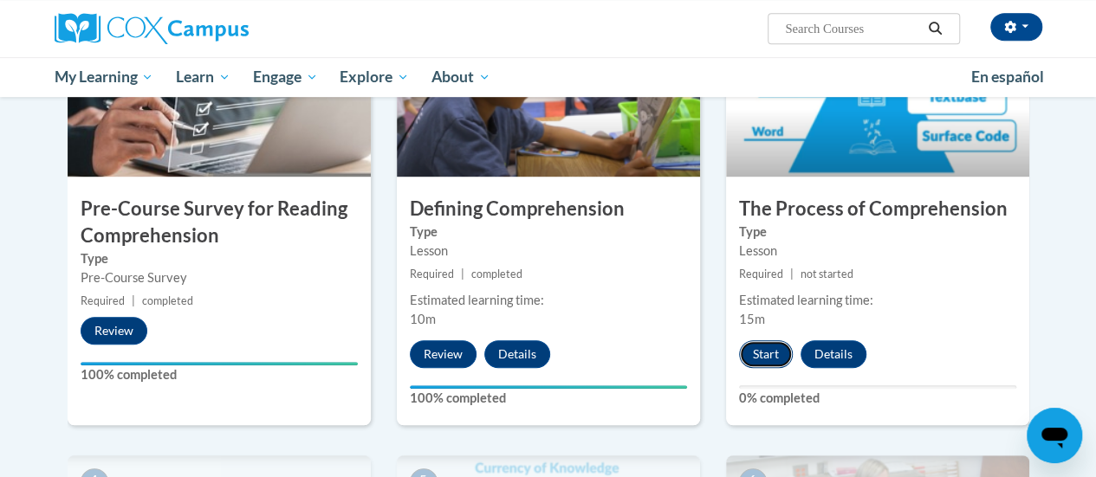
click at [757, 359] on button "Start" at bounding box center [766, 354] width 54 height 28
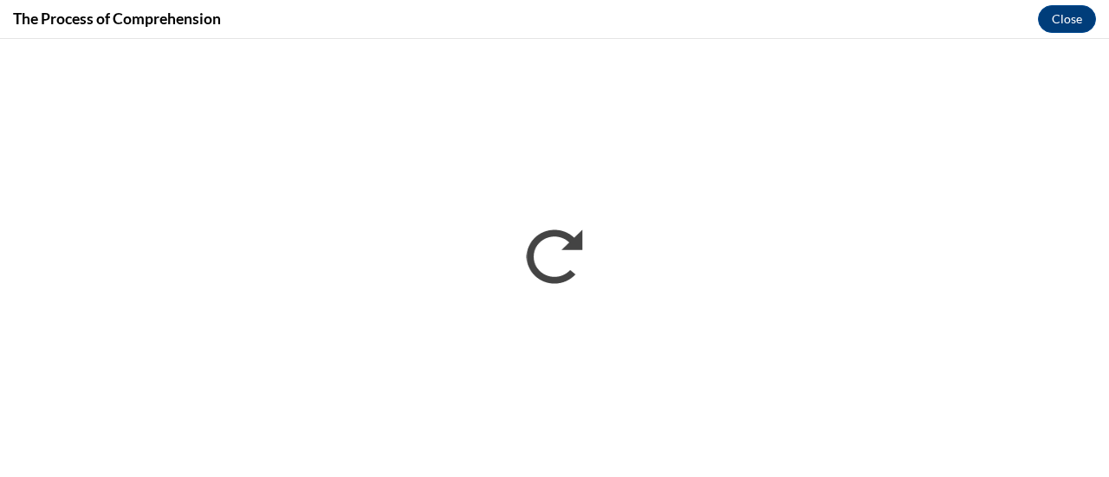
scroll to position [0, 0]
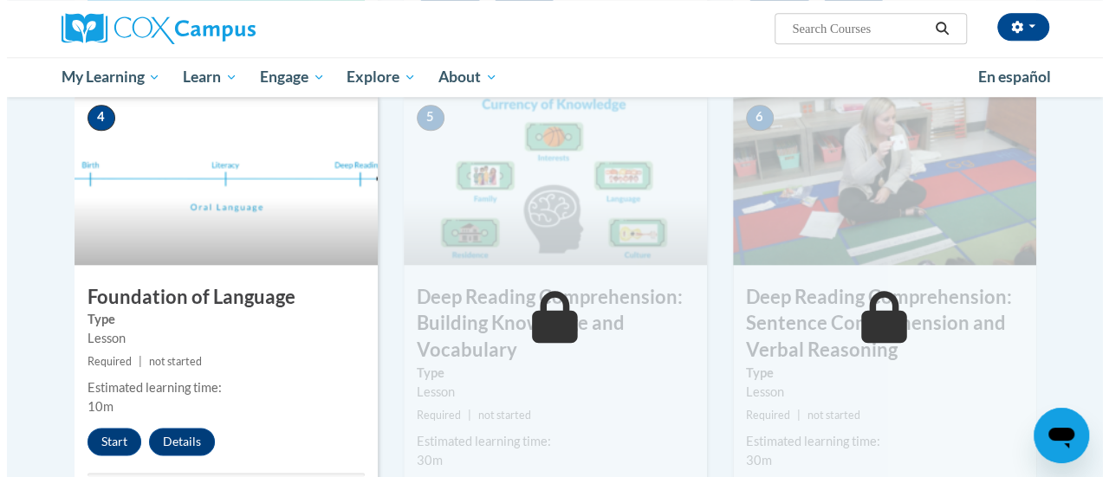
scroll to position [814, 0]
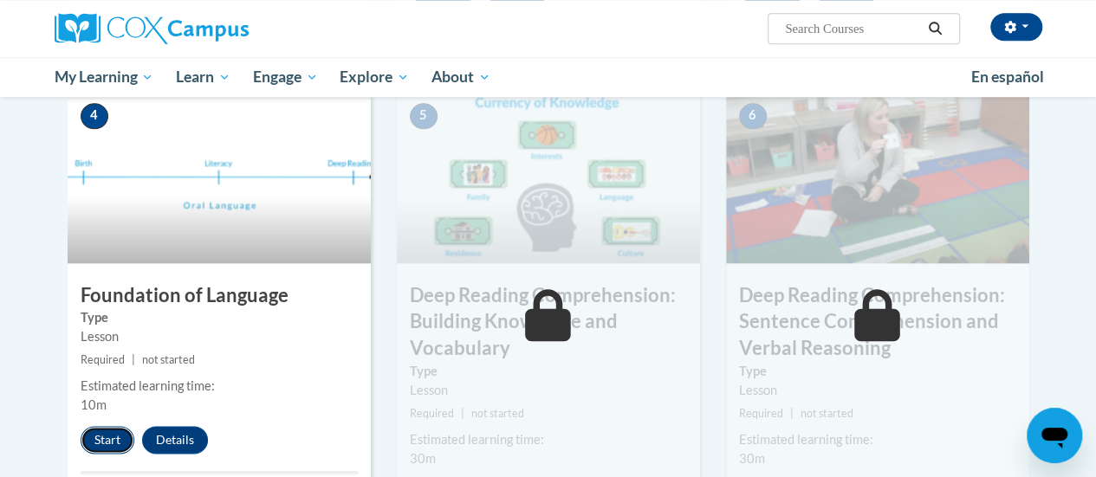
click at [109, 441] on button "Start" at bounding box center [108, 440] width 54 height 28
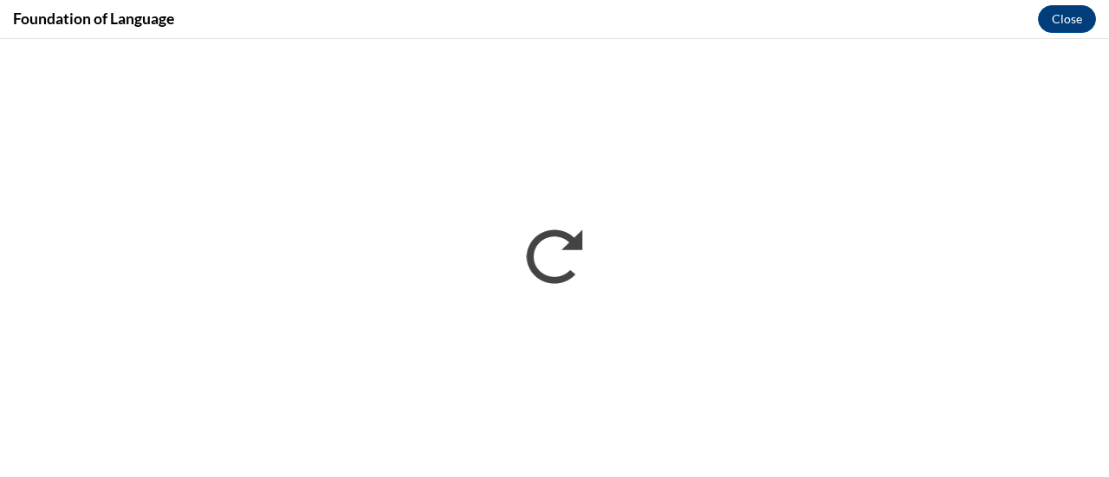
scroll to position [0, 0]
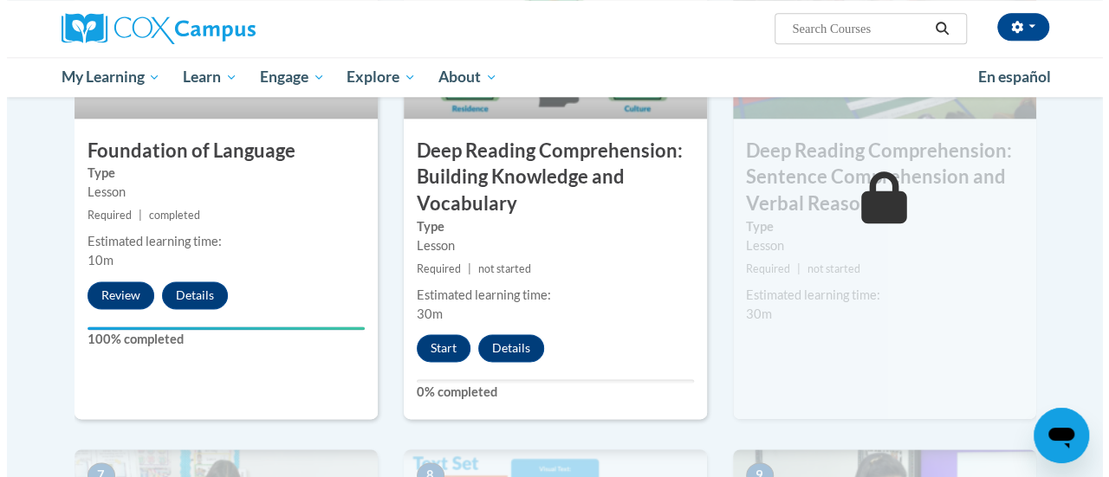
scroll to position [960, 0]
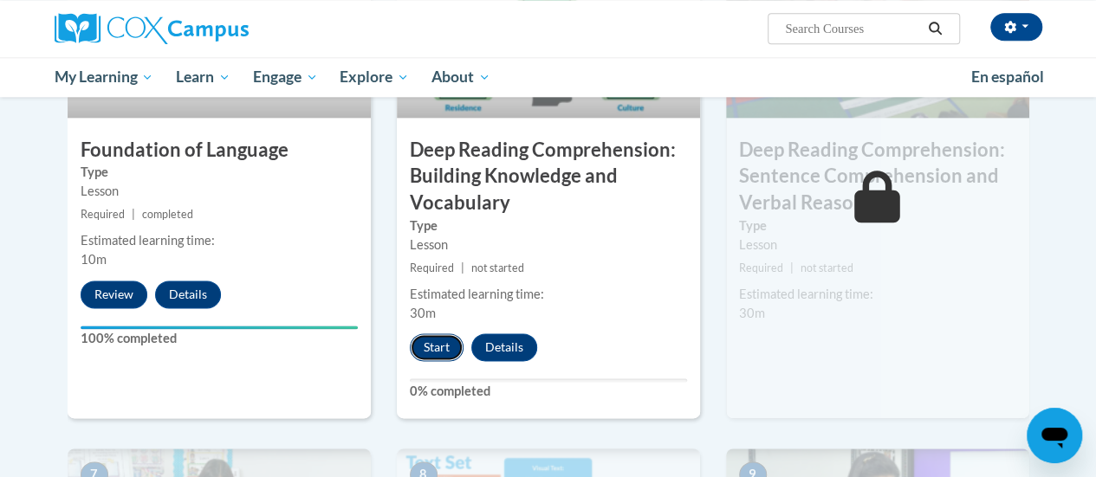
click at [424, 340] on button "Start" at bounding box center [437, 347] width 54 height 28
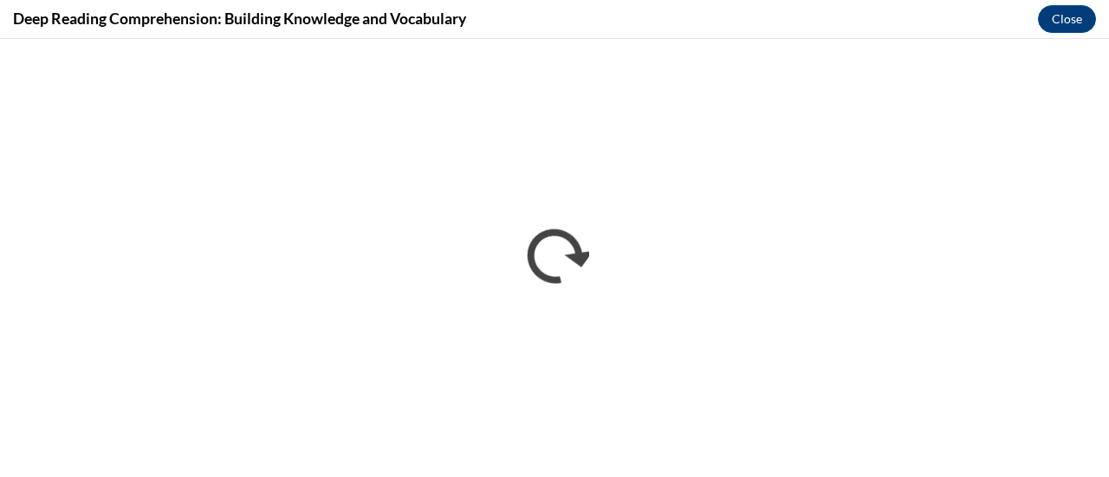
scroll to position [0, 0]
